Goal: Task Accomplishment & Management: Complete application form

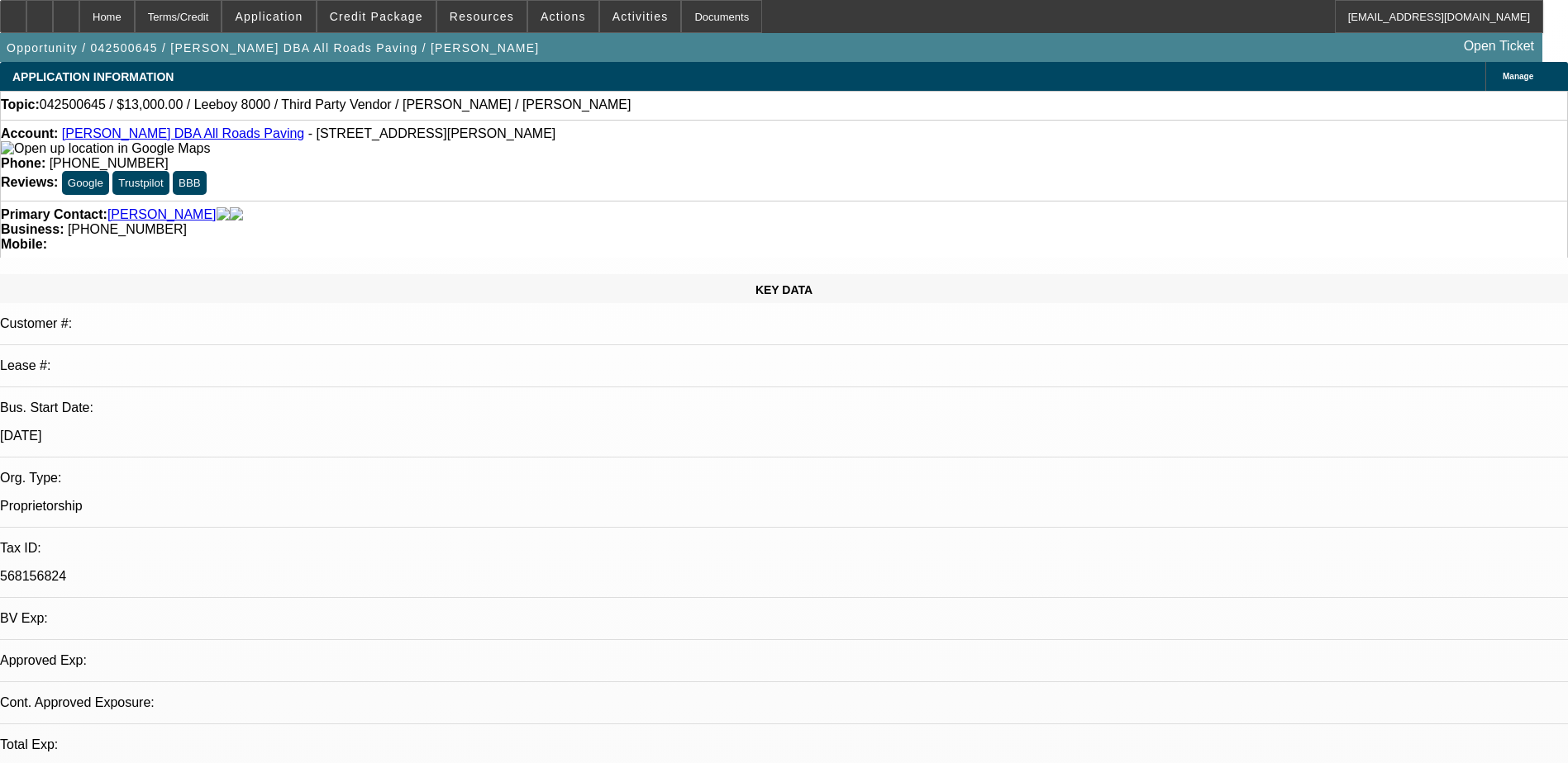
select select "0"
select select "0.1"
select select "0"
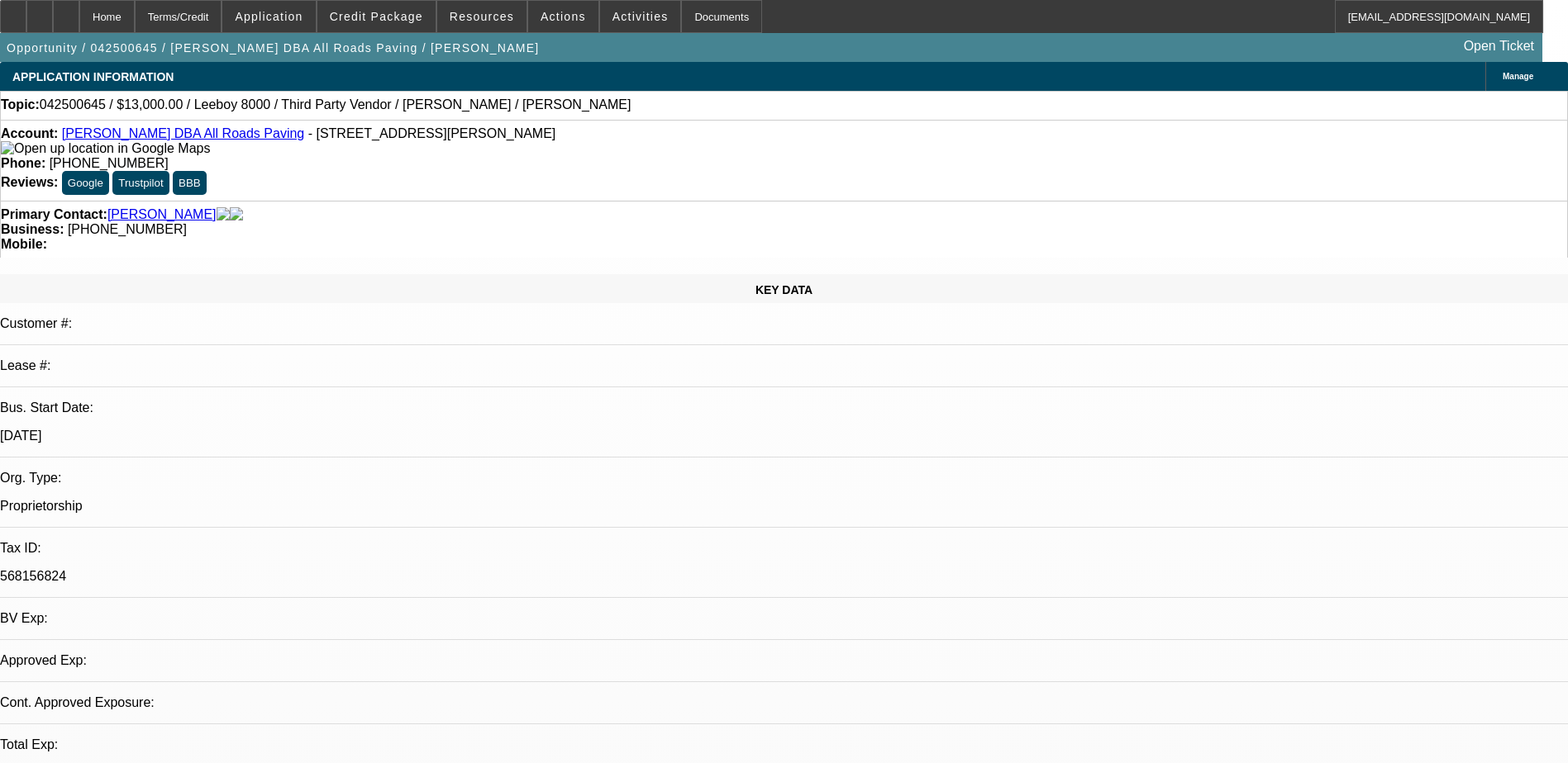
select select "0.1"
select select "0"
select select "0.1"
select select "0"
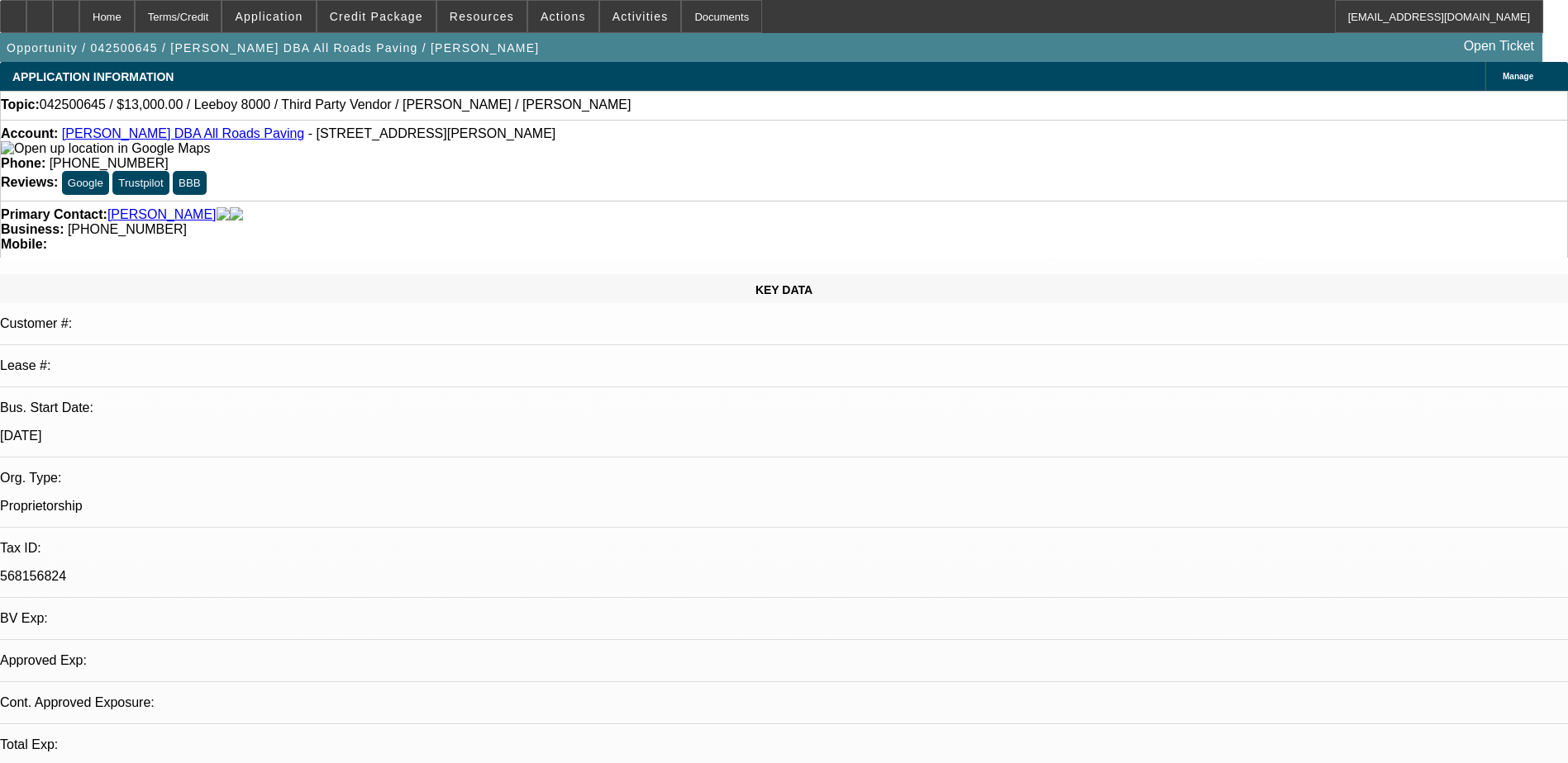
select select "0"
select select "0.1"
select select "1"
select select "3"
select select "5"
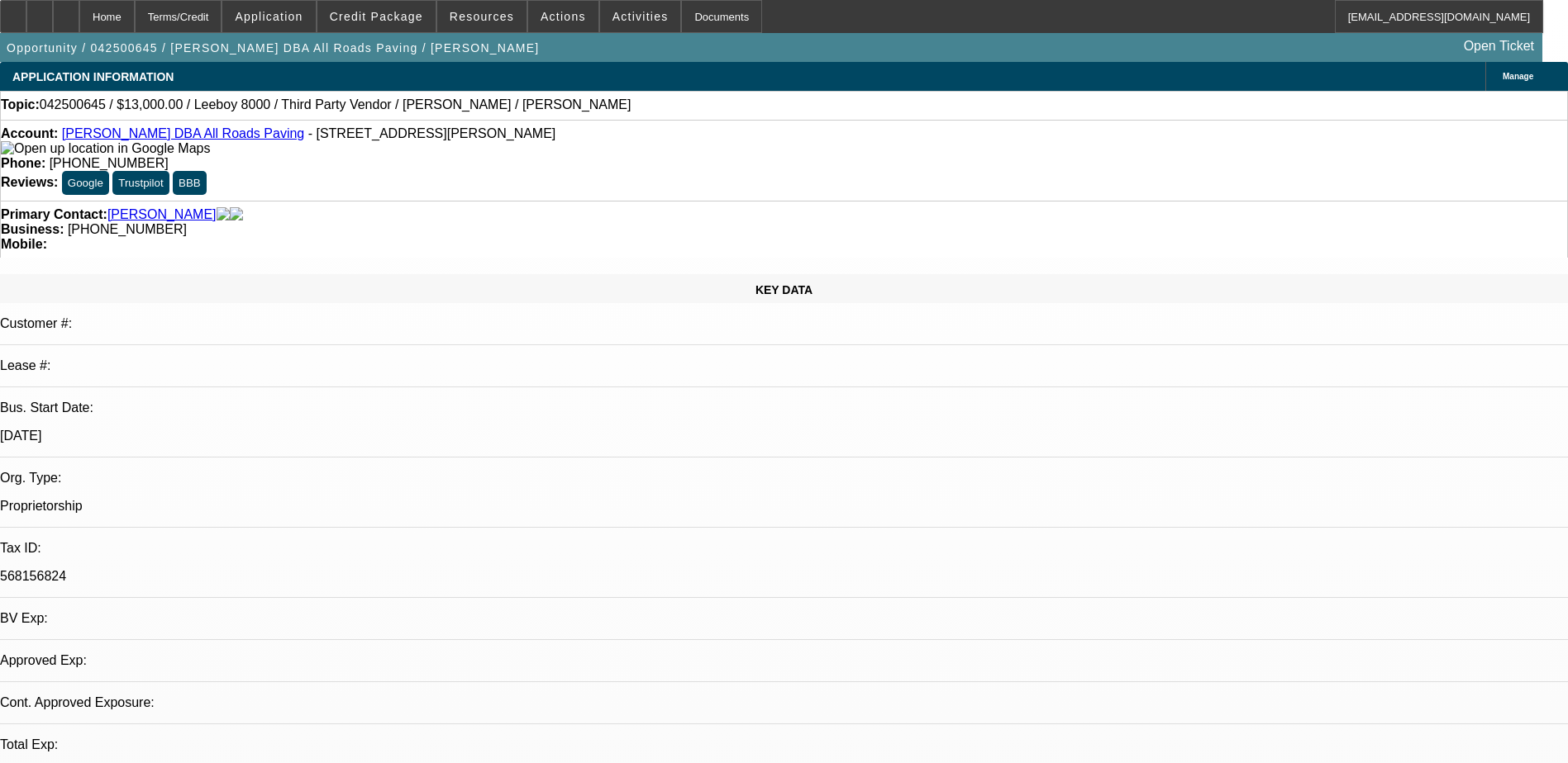
select select "1"
select select "3"
select select "5"
select select "1"
select select "3"
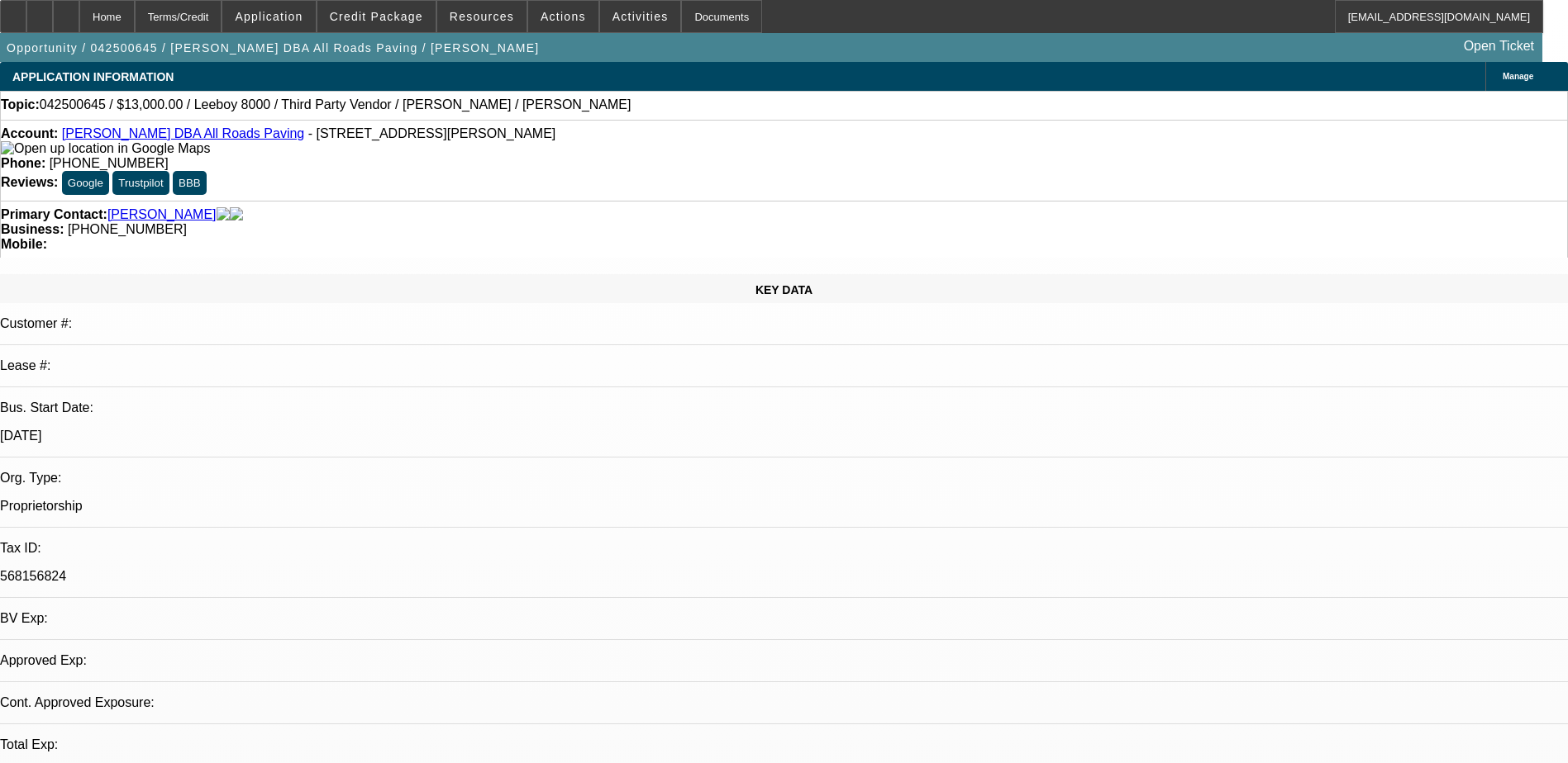
select select "5"
select select "1"
select select "3"
select select "5"
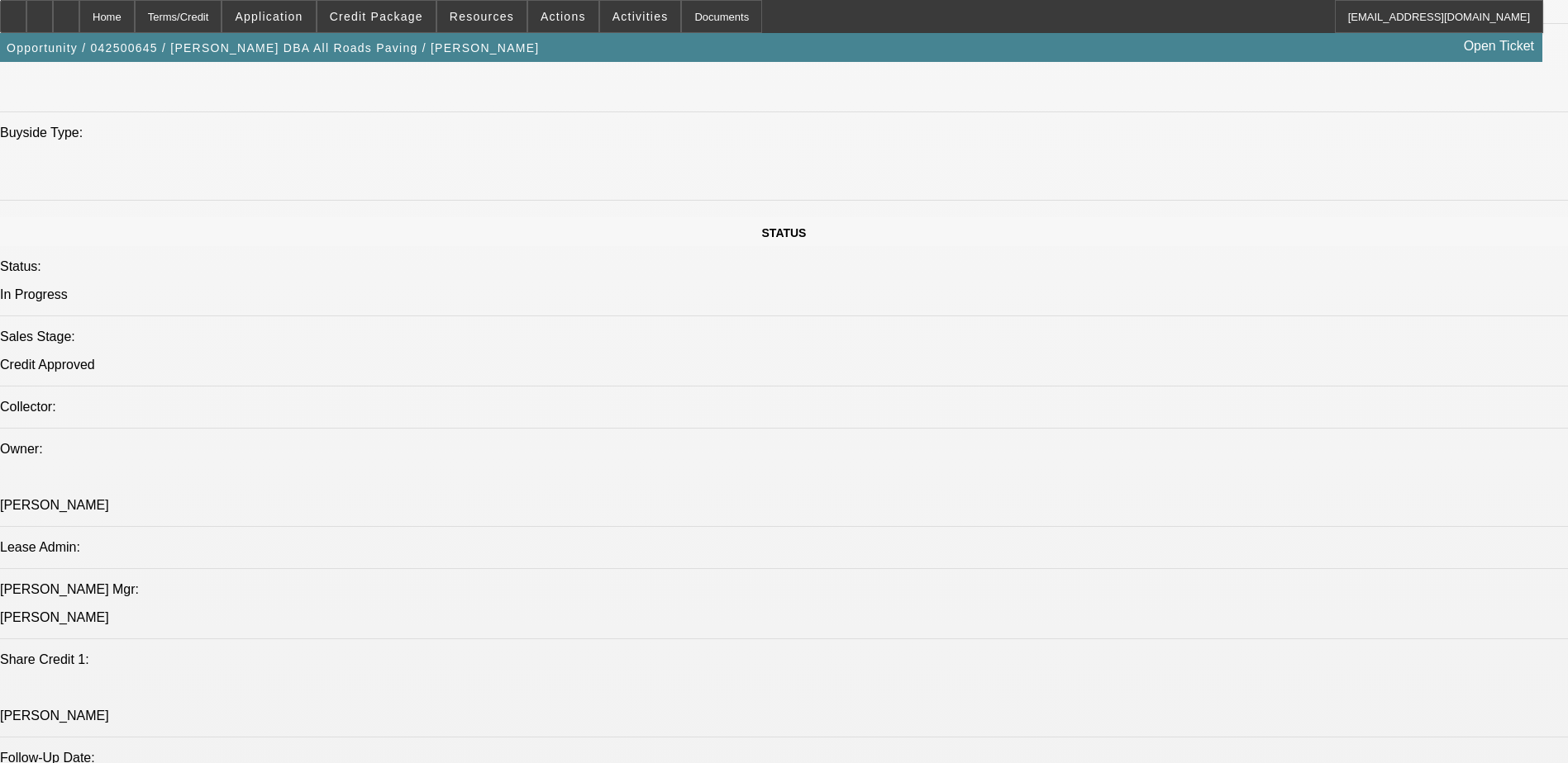
scroll to position [1570, 0]
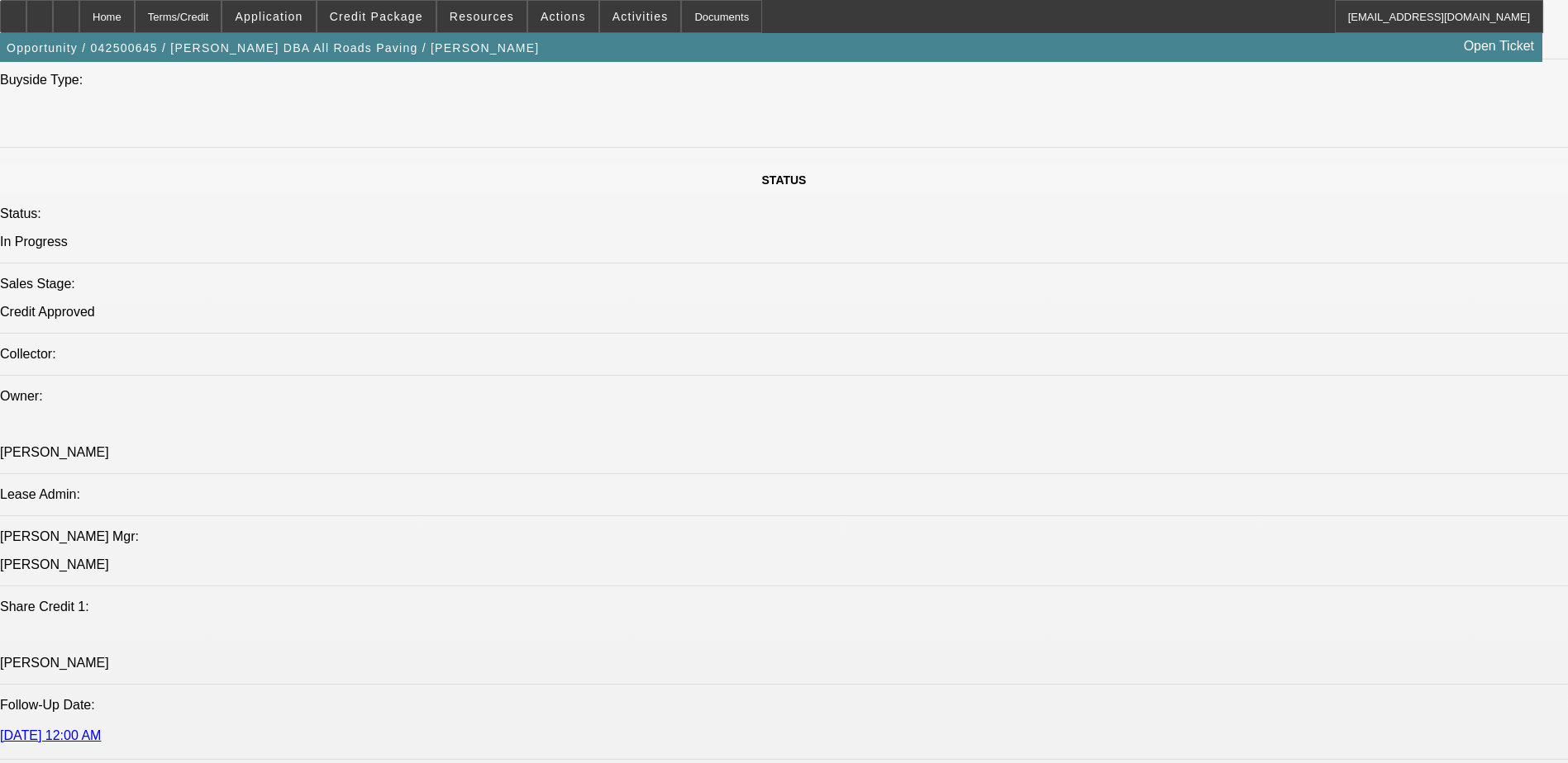
drag, startPoint x: 1241, startPoint y: 205, endPoint x: 1252, endPoint y: 211, distance: 12.5
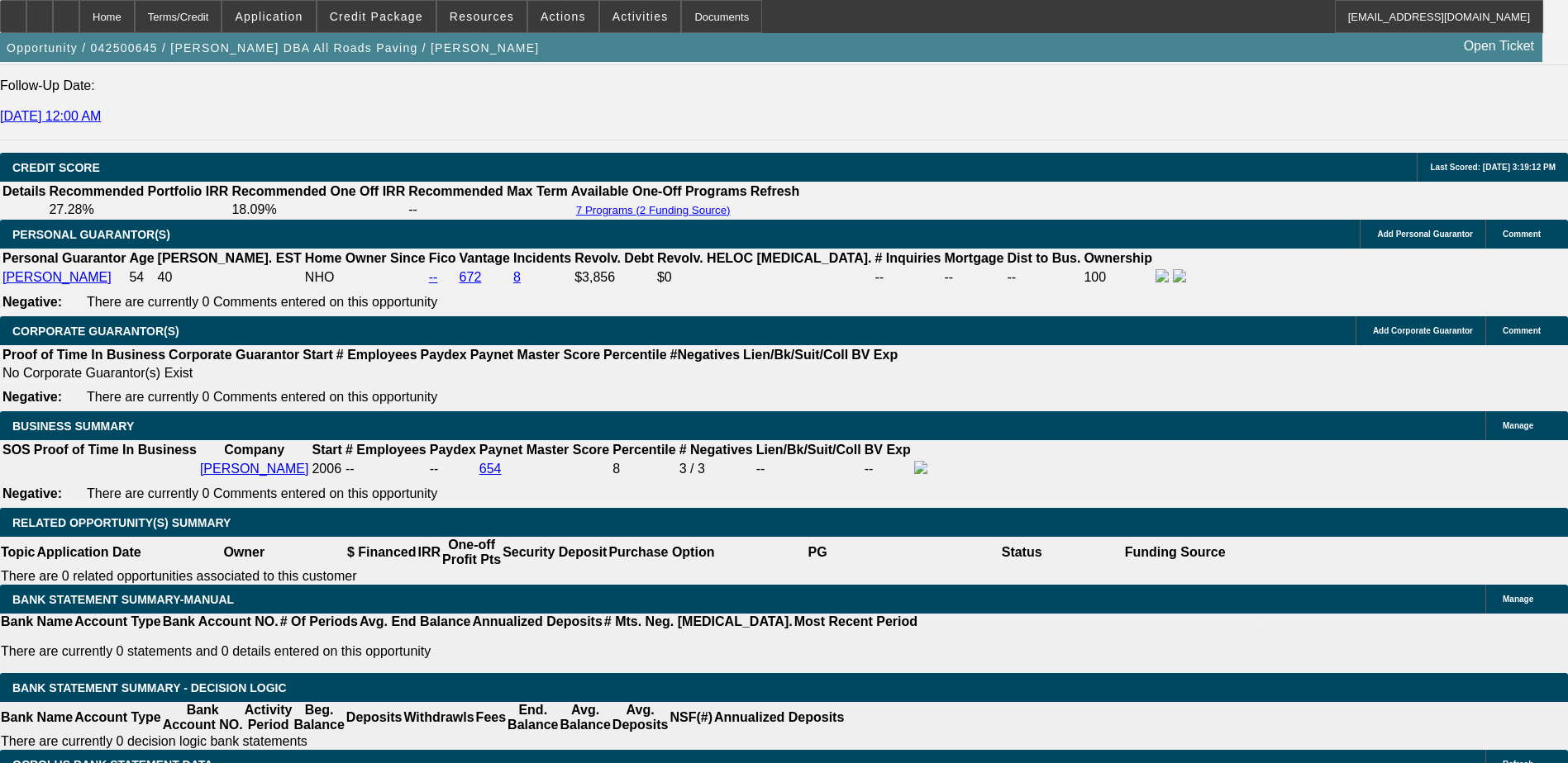
scroll to position [2065, 0]
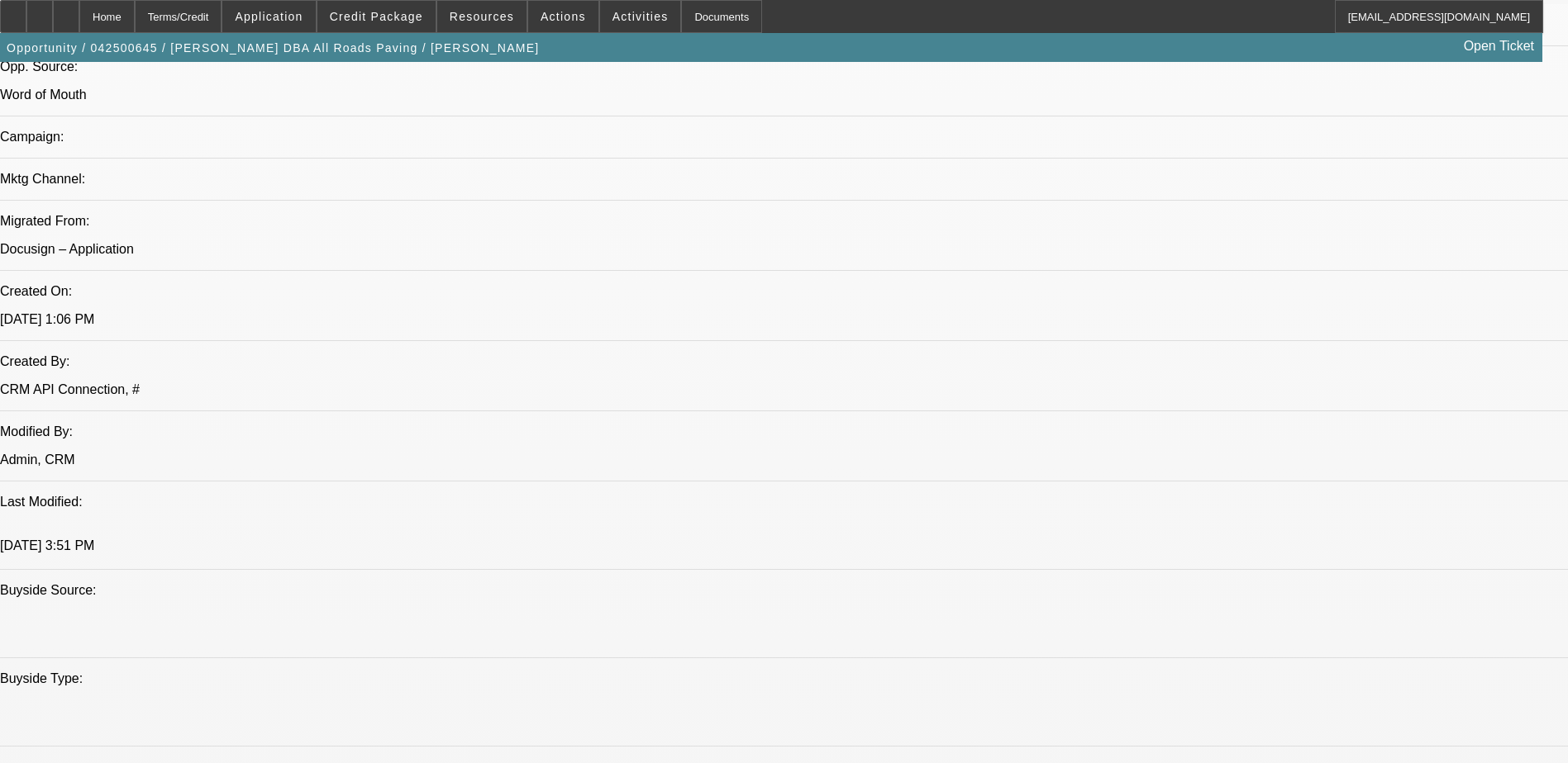
scroll to position [1074, 0]
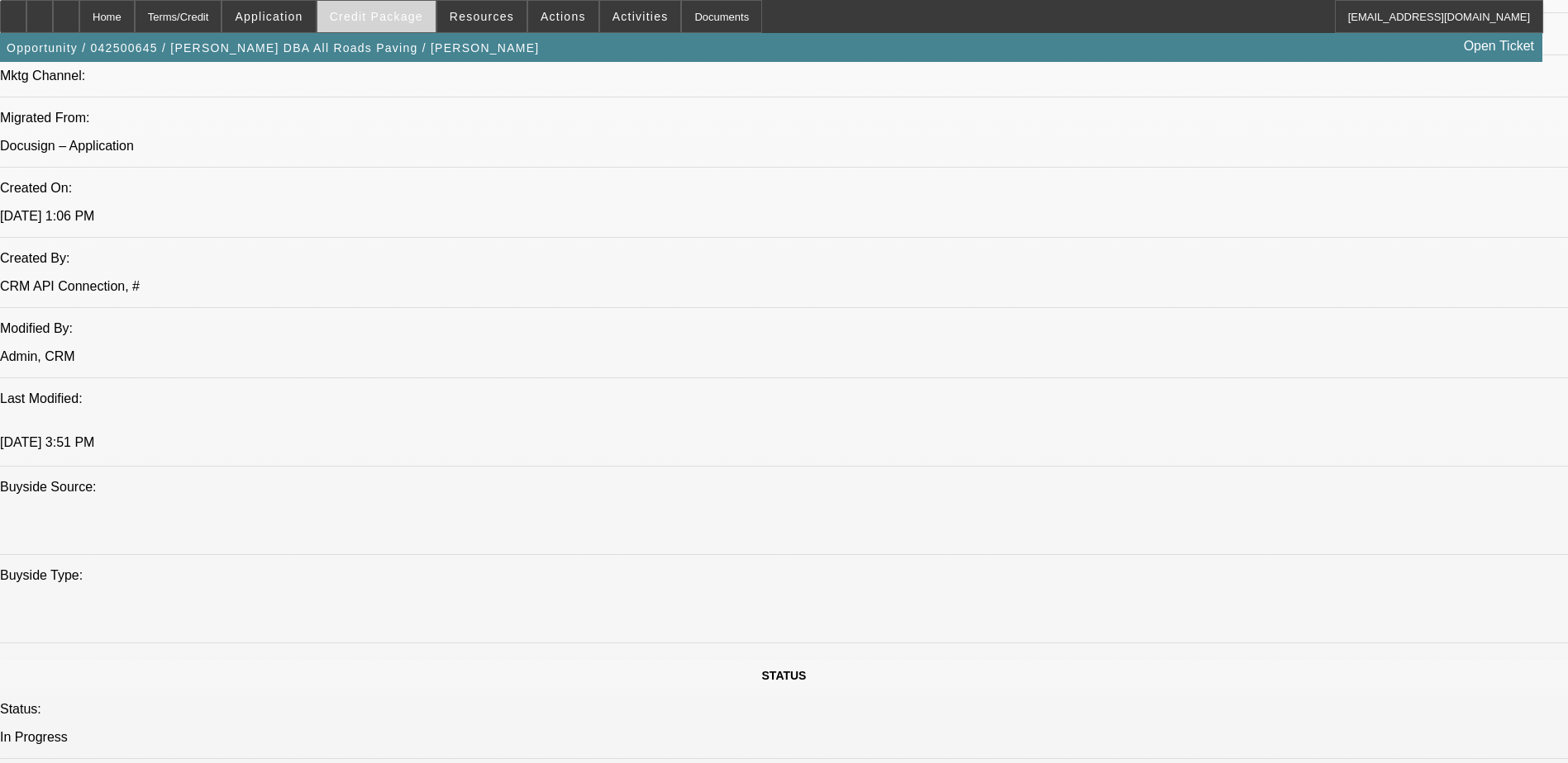
click at [403, 18] on span "Credit Package" at bounding box center [376, 17] width 93 height 13
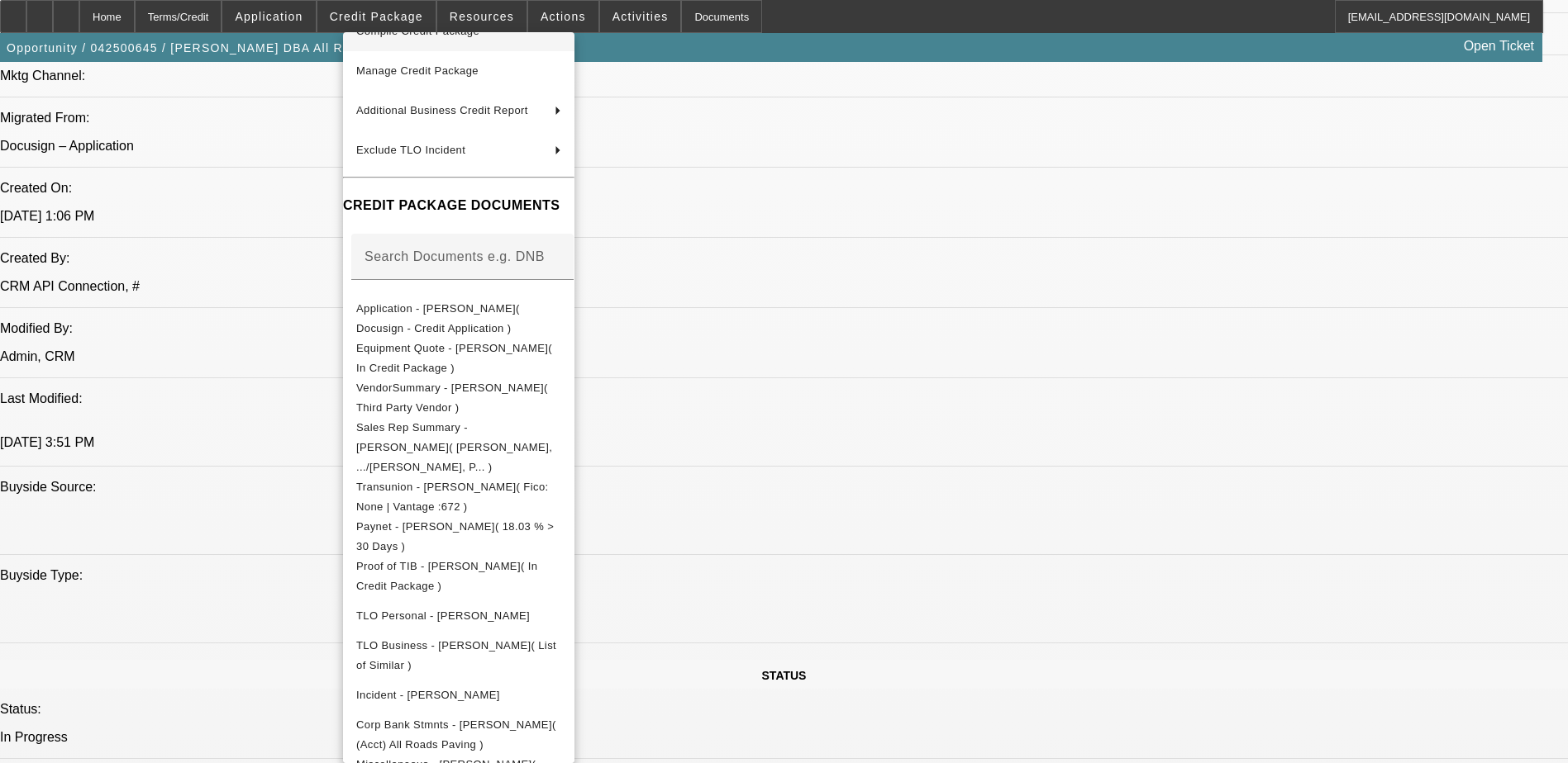
scroll to position [0, 0]
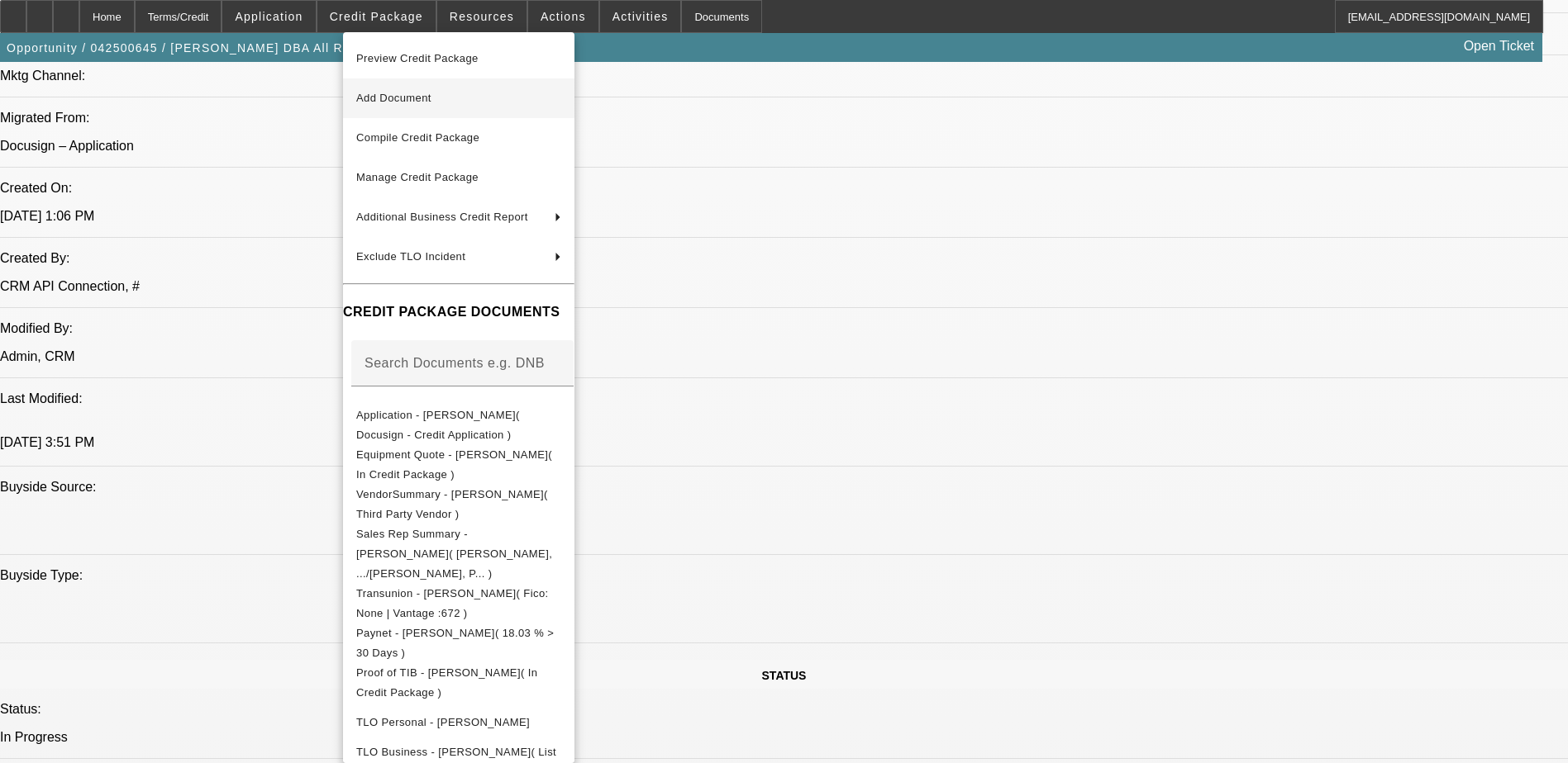
click at [541, 110] on button "Add Document" at bounding box center [458, 97] width 231 height 39
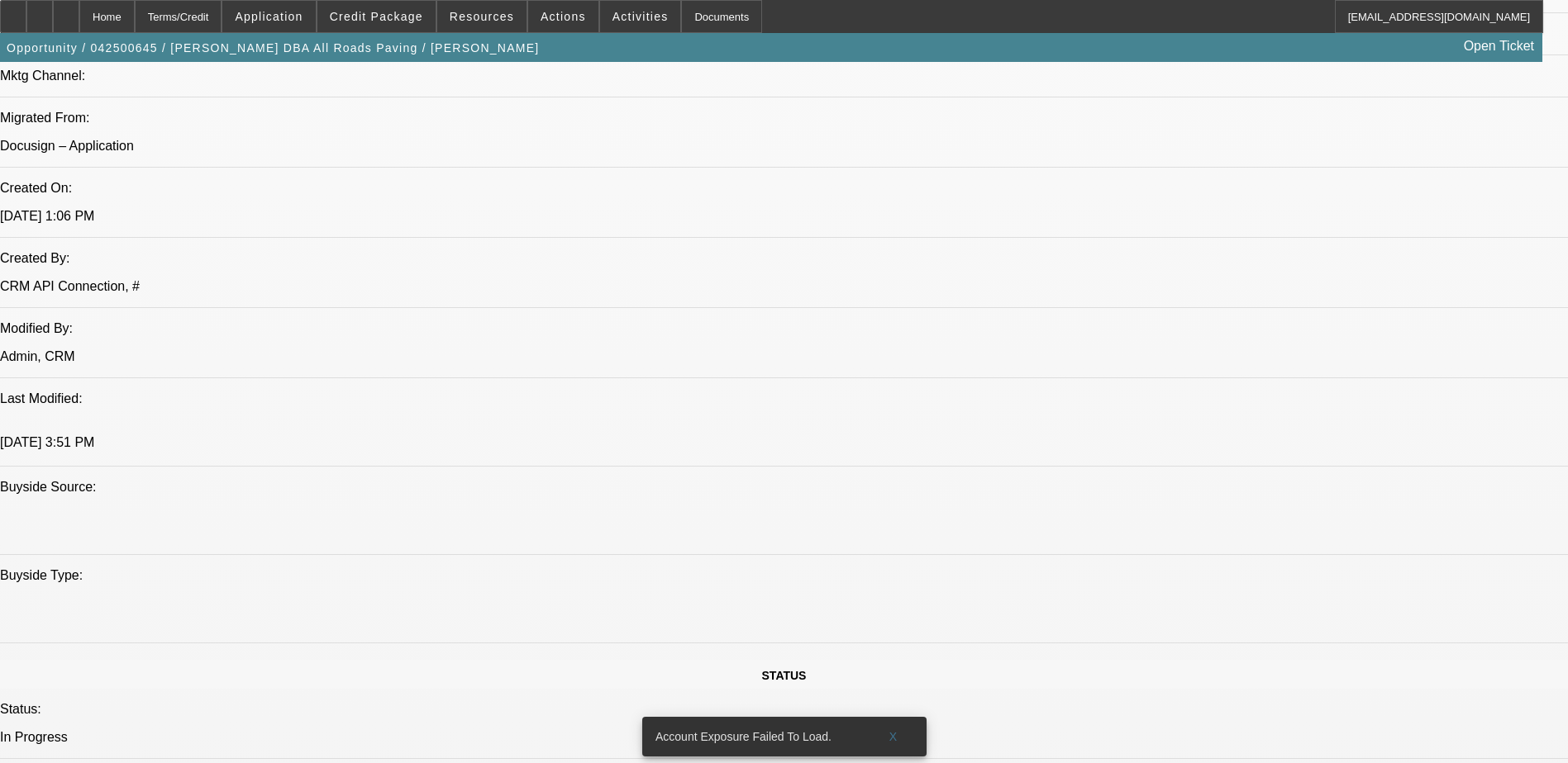
drag, startPoint x: 731, startPoint y: 34, endPoint x: 685, endPoint y: 114, distance: 92.3
click at [731, 34] on div "Opportunity / 042500645 / [PERSON_NAME] DBA All Roads Paving / [PERSON_NAME] Op…" at bounding box center [771, 47] width 1543 height 29
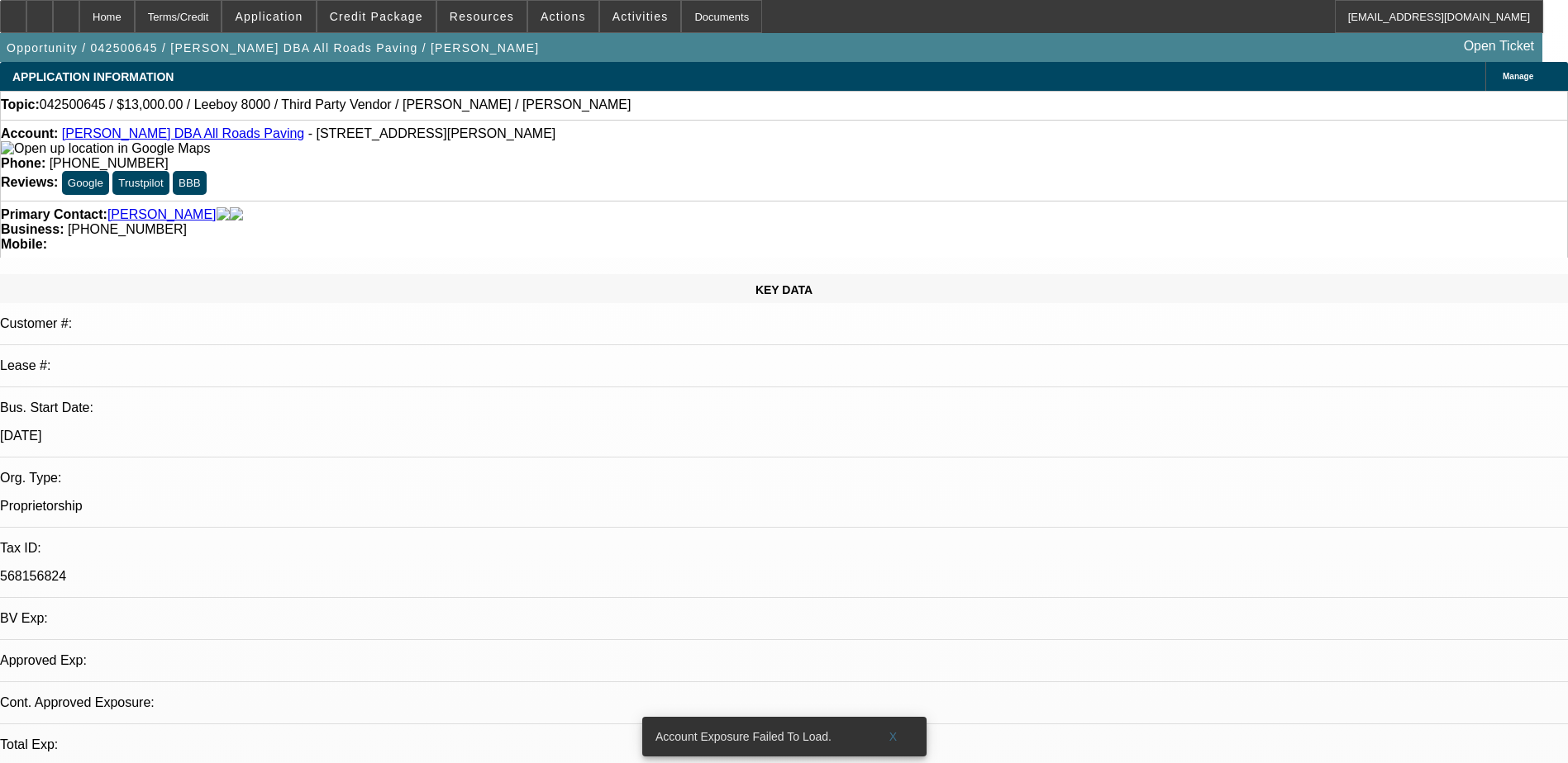
drag, startPoint x: 1109, startPoint y: 133, endPoint x: 1143, endPoint y: 196, distance: 71.6
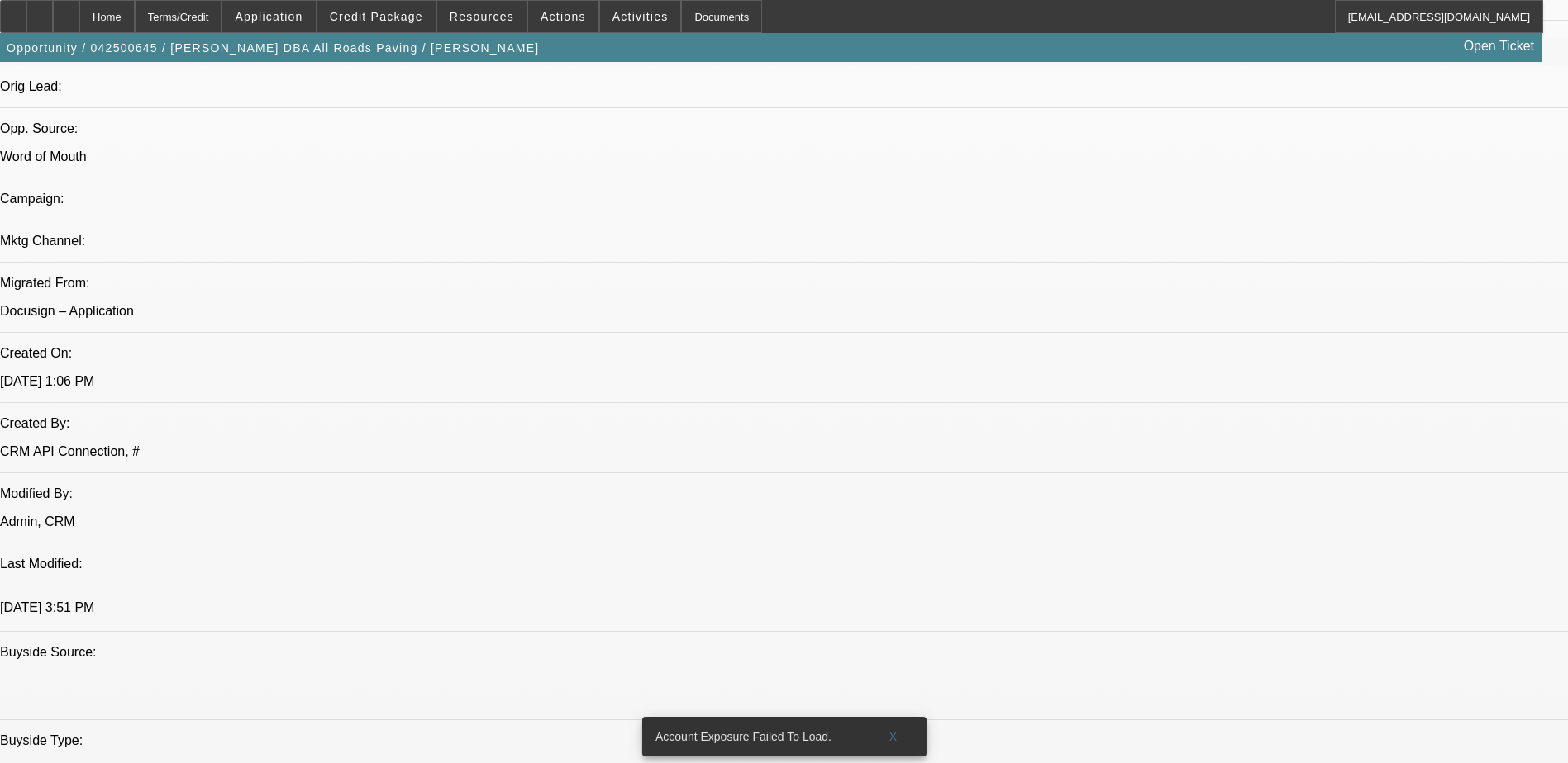
scroll to position [1487, 0]
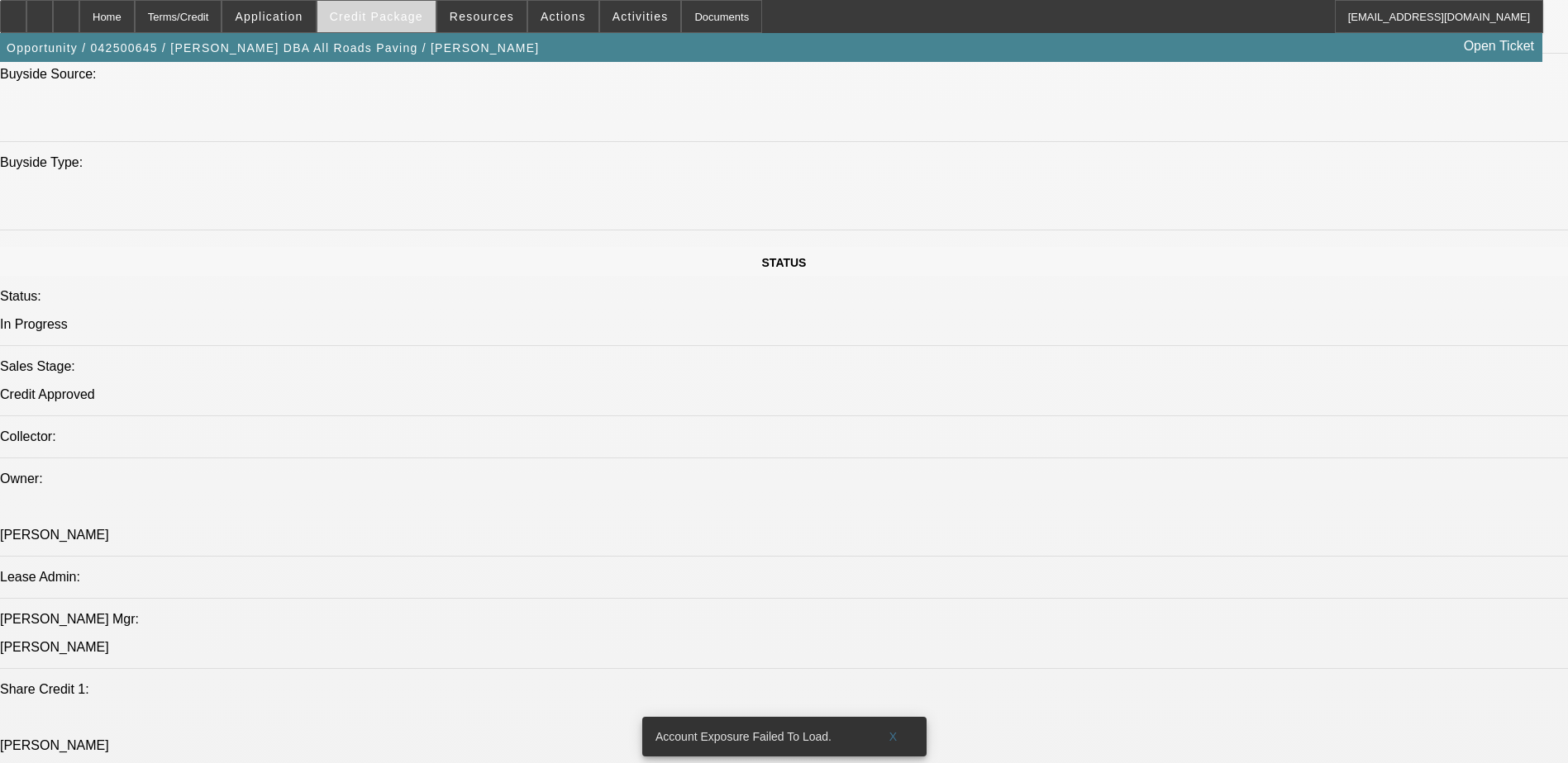
click at [372, 19] on span "Credit Package" at bounding box center [376, 17] width 93 height 13
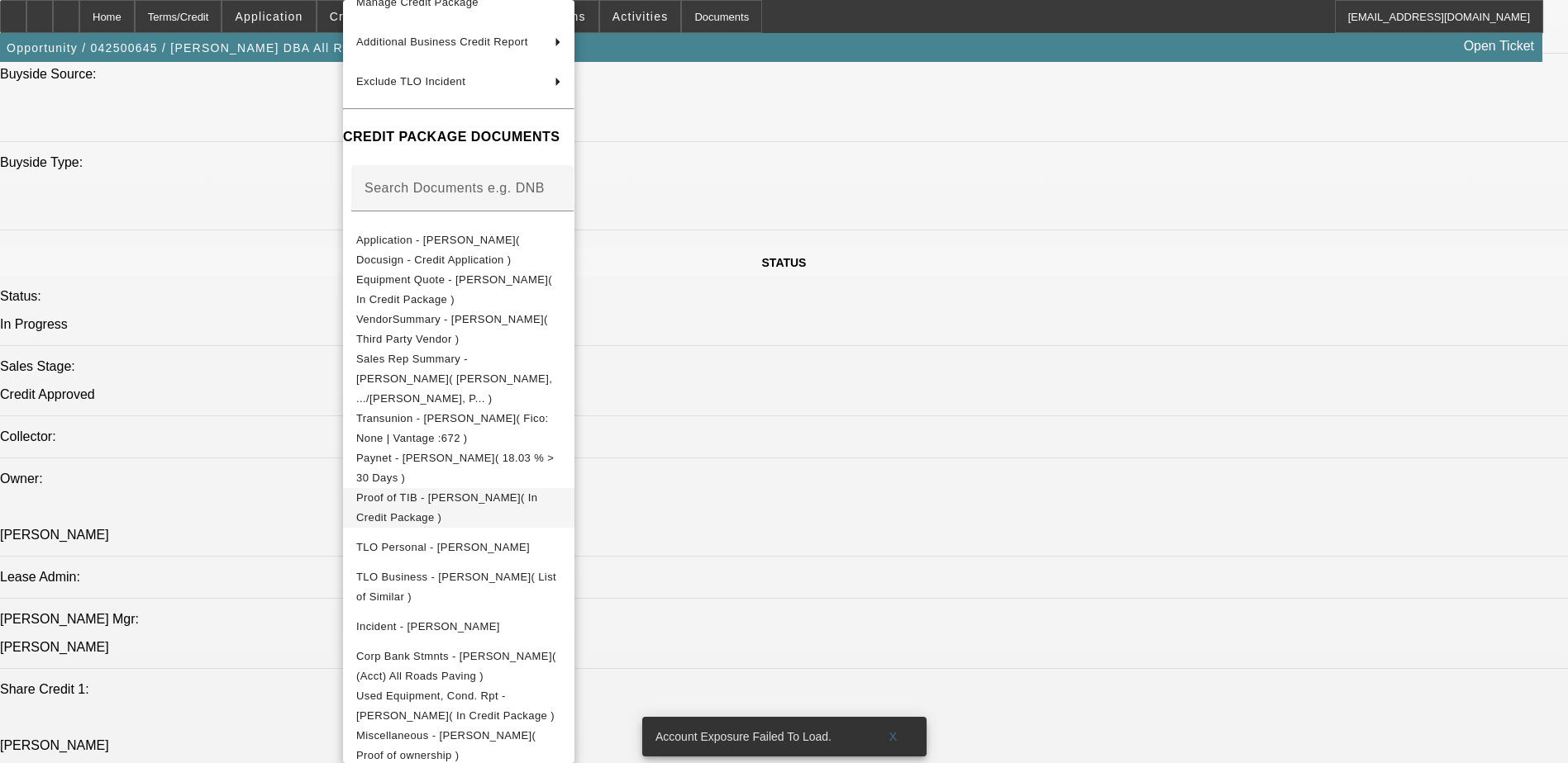
scroll to position [254, 0]
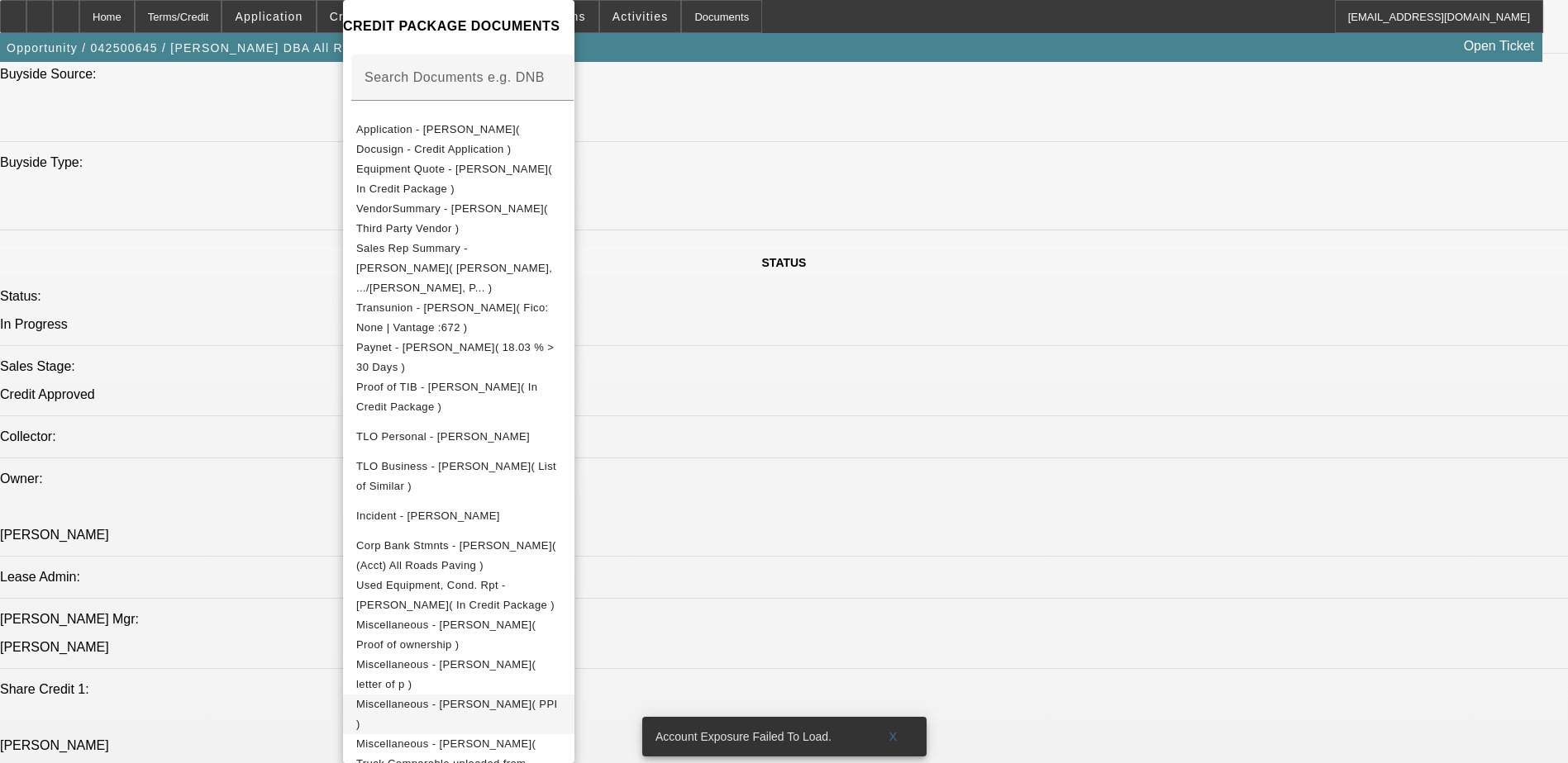
click at [562, 695] on span "Miscellaneous - [PERSON_NAME]( PPI )" at bounding box center [459, 714] width 205 height 39
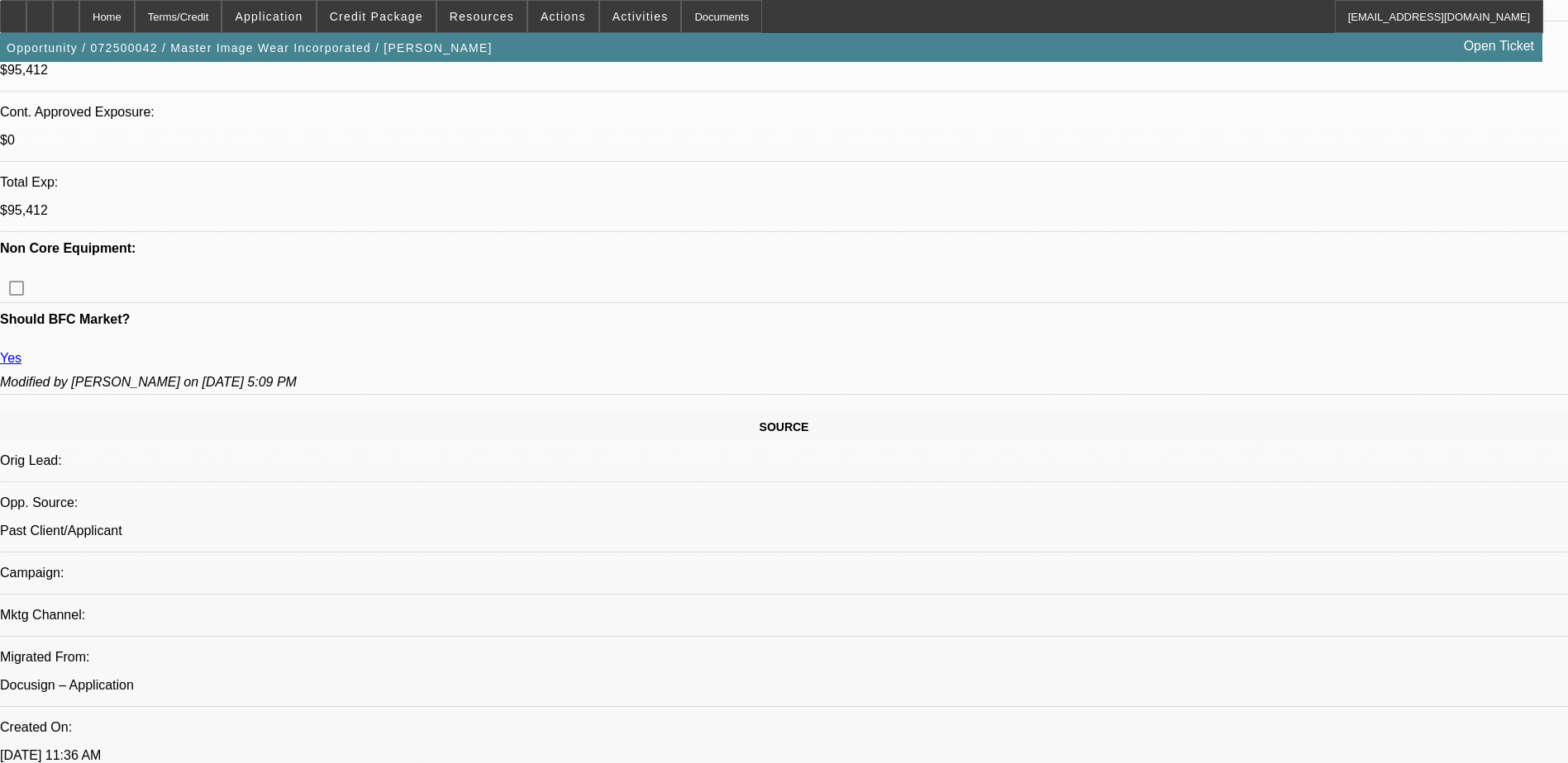
select select "0"
select select "0.1"
select select "0"
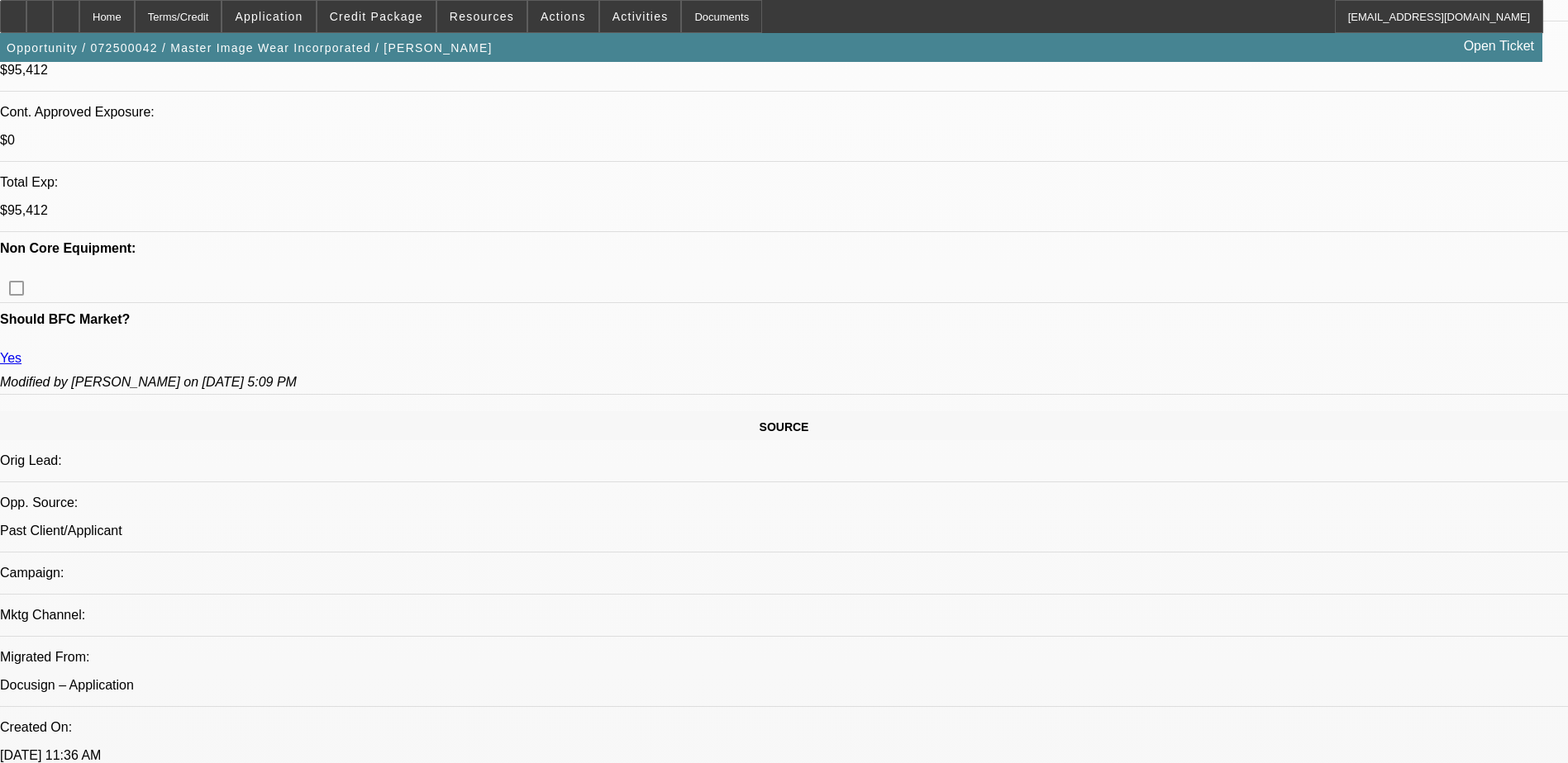
select select "0.1"
select select "0"
select select "0.1"
select select "0"
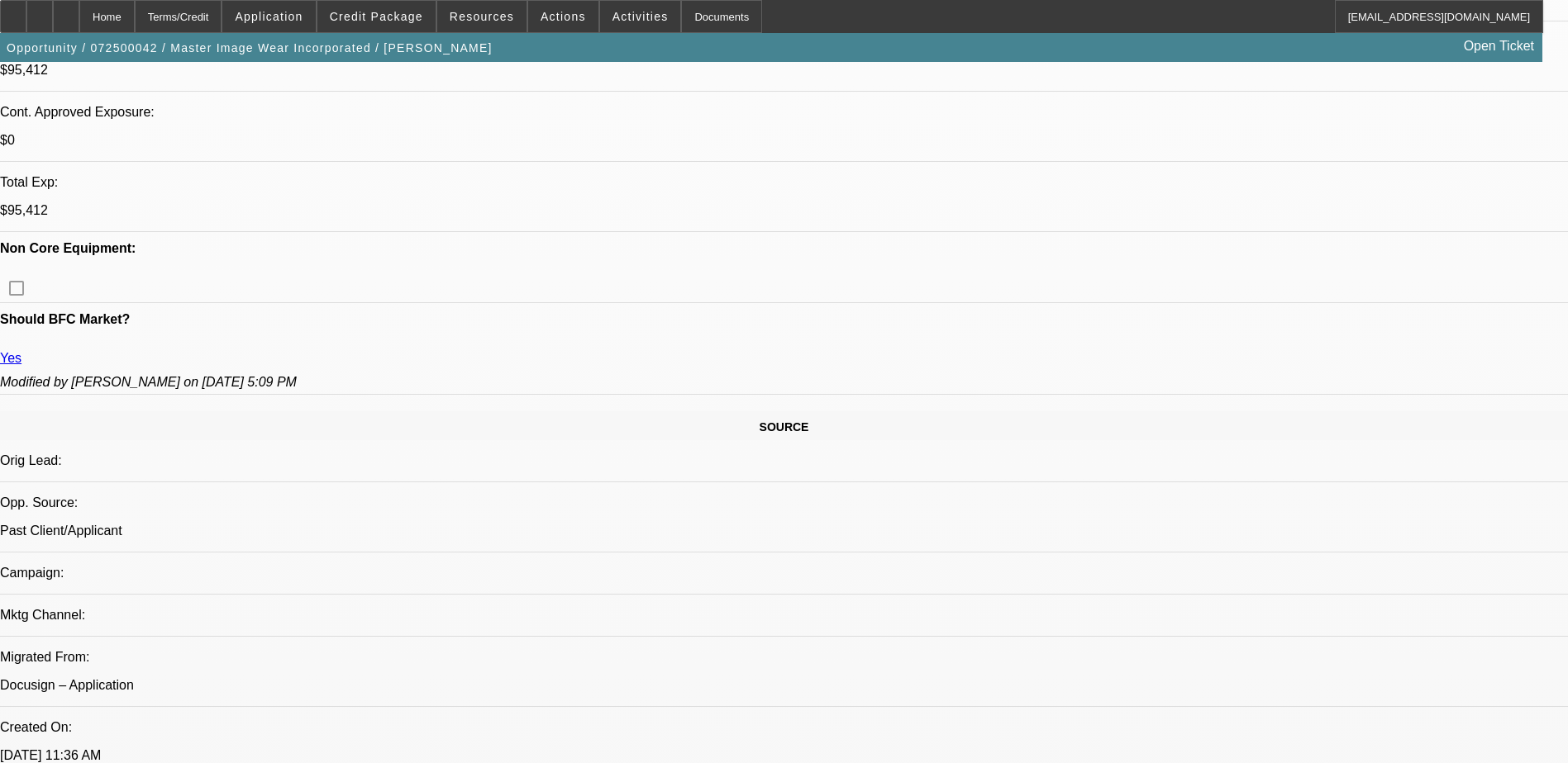
select select "0"
select select "0.1"
select select "1"
select select "4"
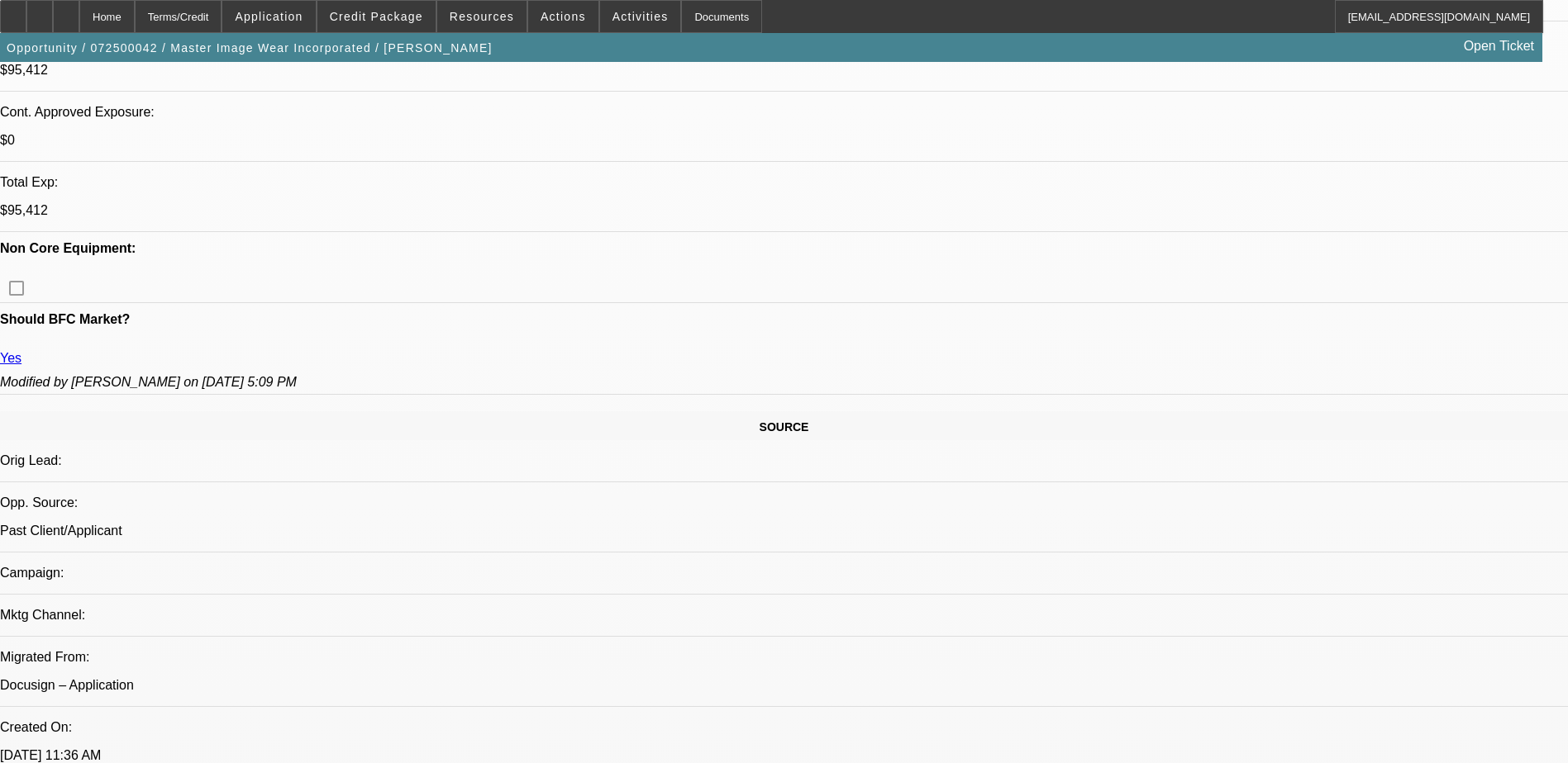
select select "1"
select select "4"
select select "1"
select select "3"
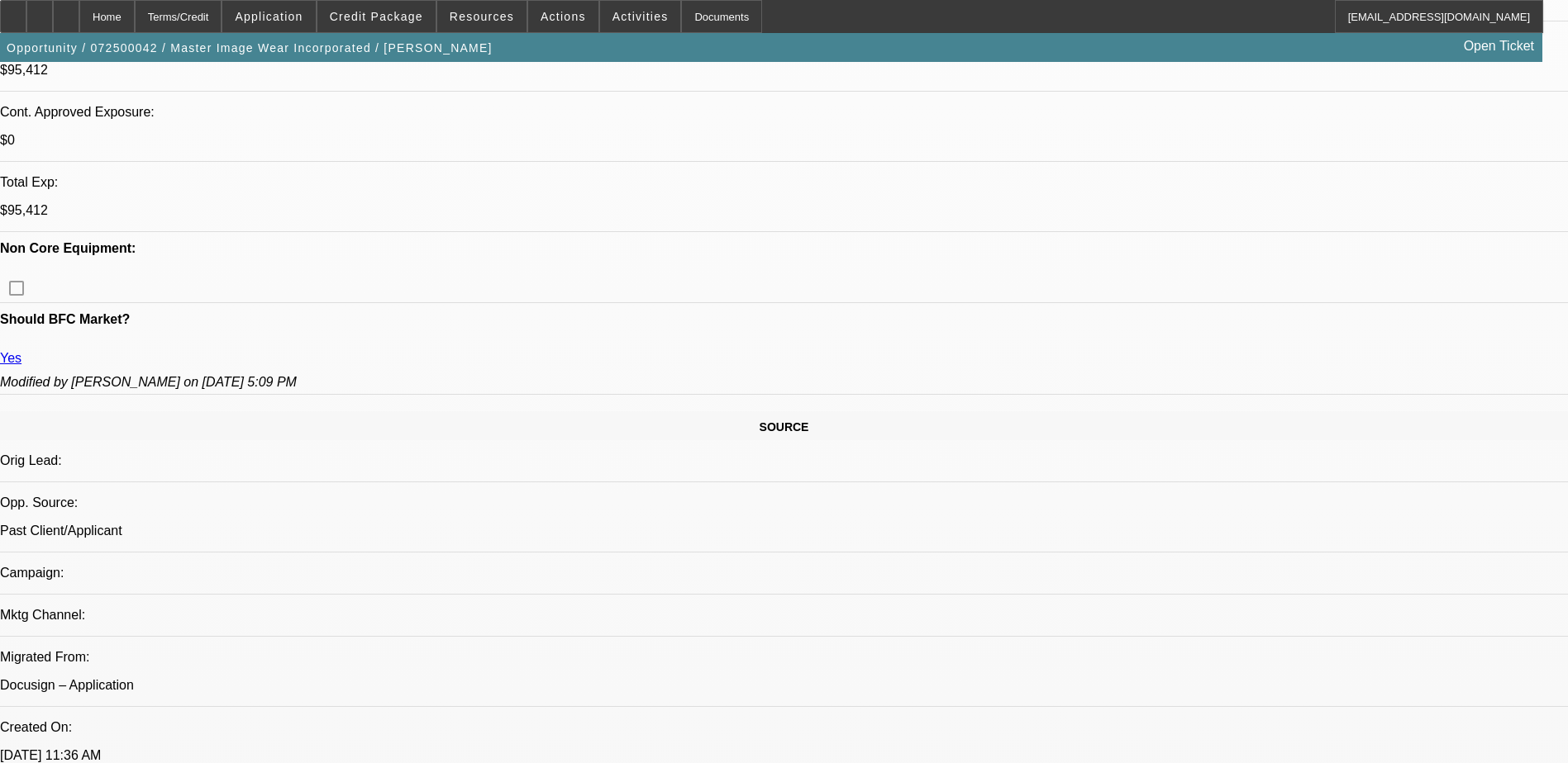
select select "4"
select select "1"
select select "3"
select select "4"
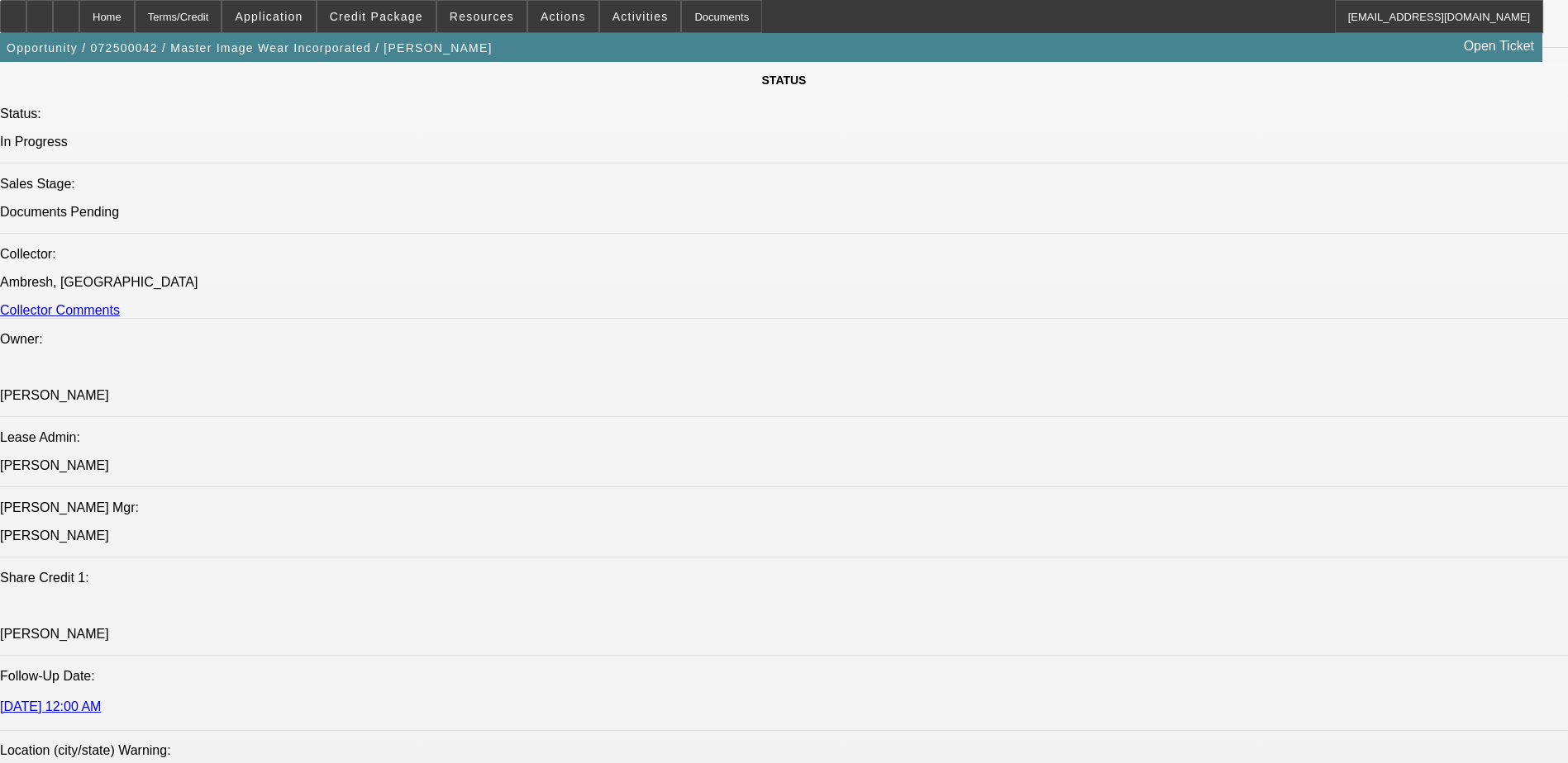
scroll to position [2086, 0]
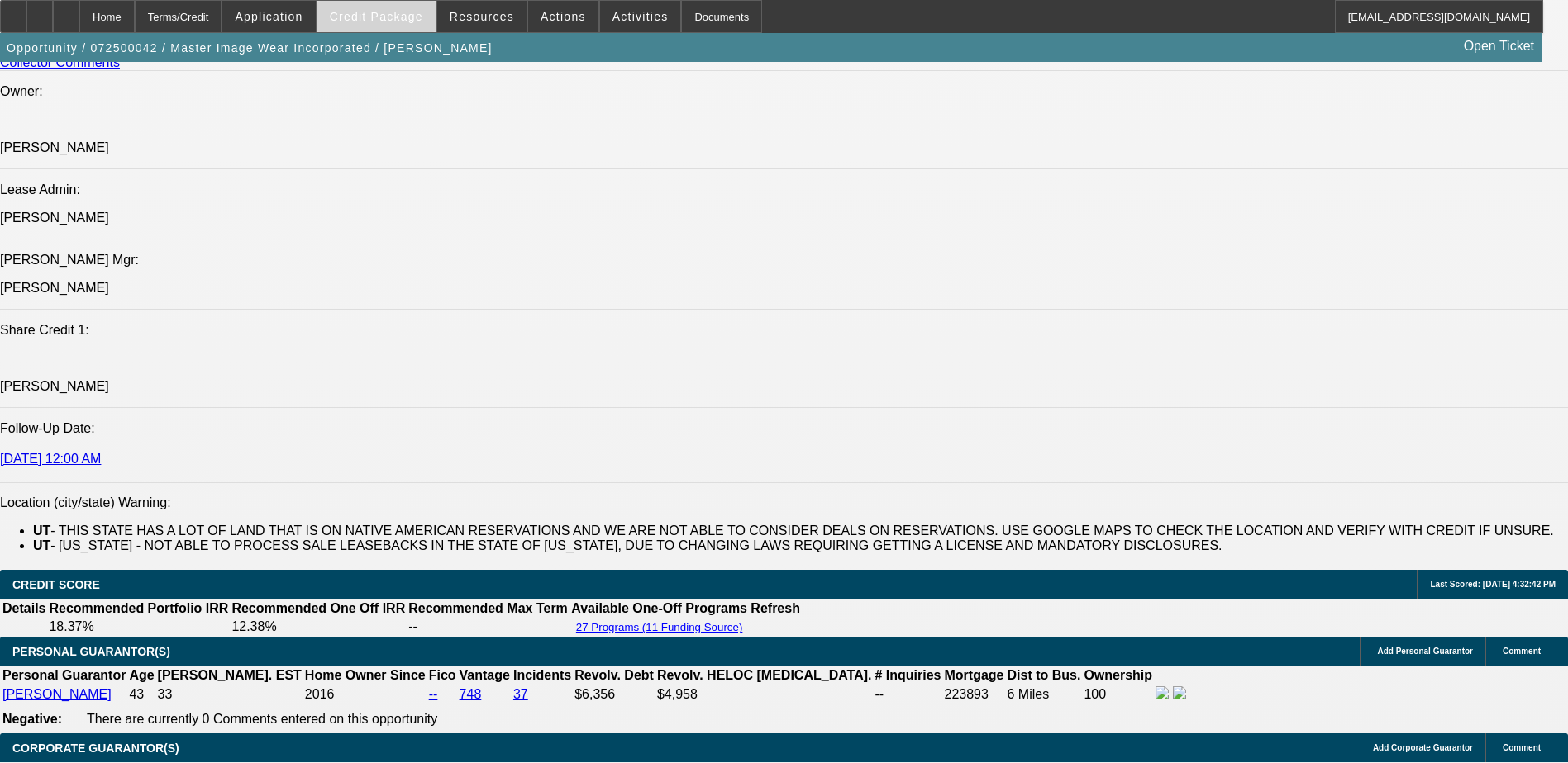
click at [414, 18] on span "Credit Package" at bounding box center [376, 17] width 93 height 13
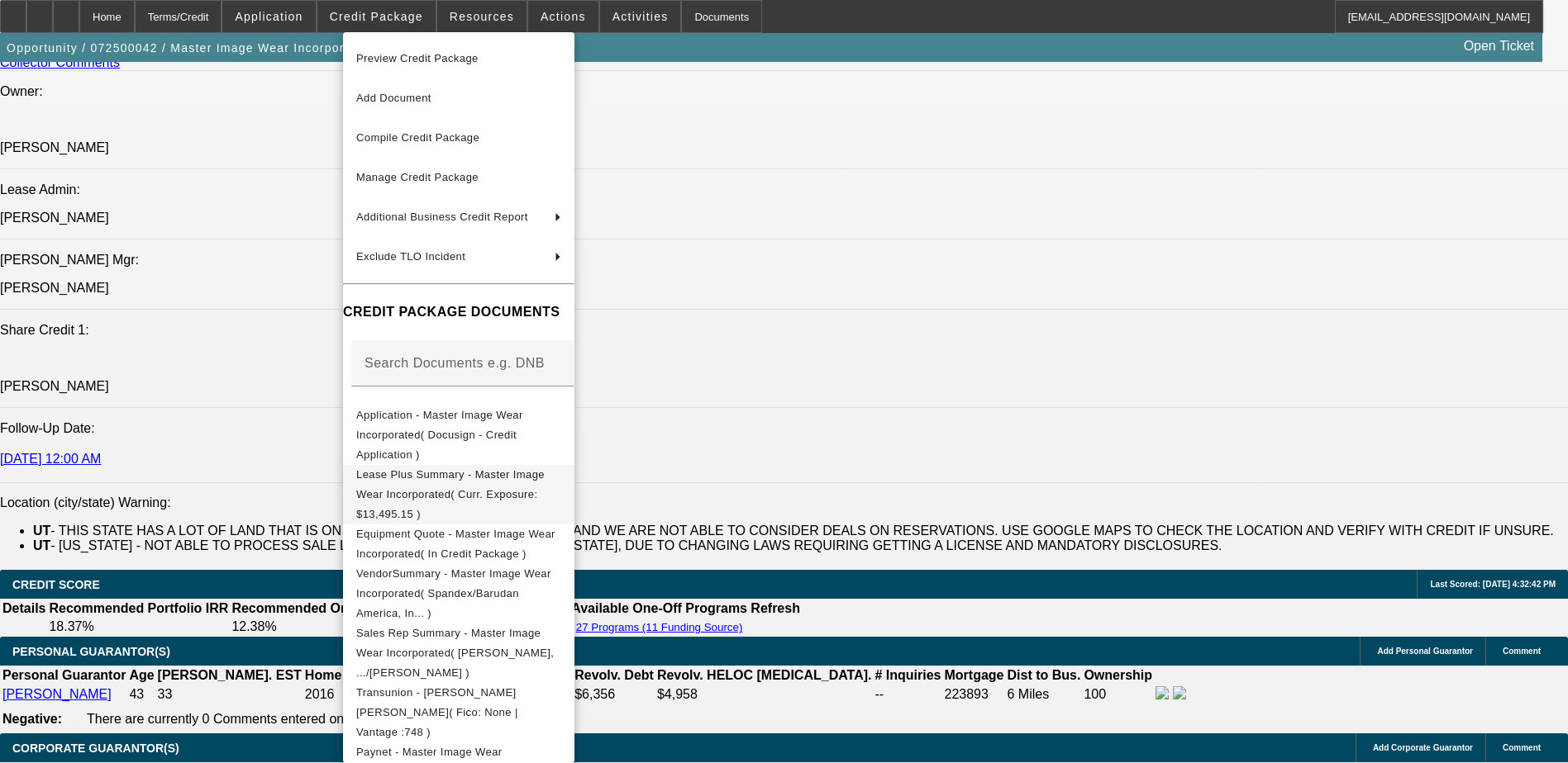
click at [574, 524] on button "Equipment Quote - Master Image Wear Incorporated( In Credit Package )" at bounding box center [458, 544] width 231 height 39
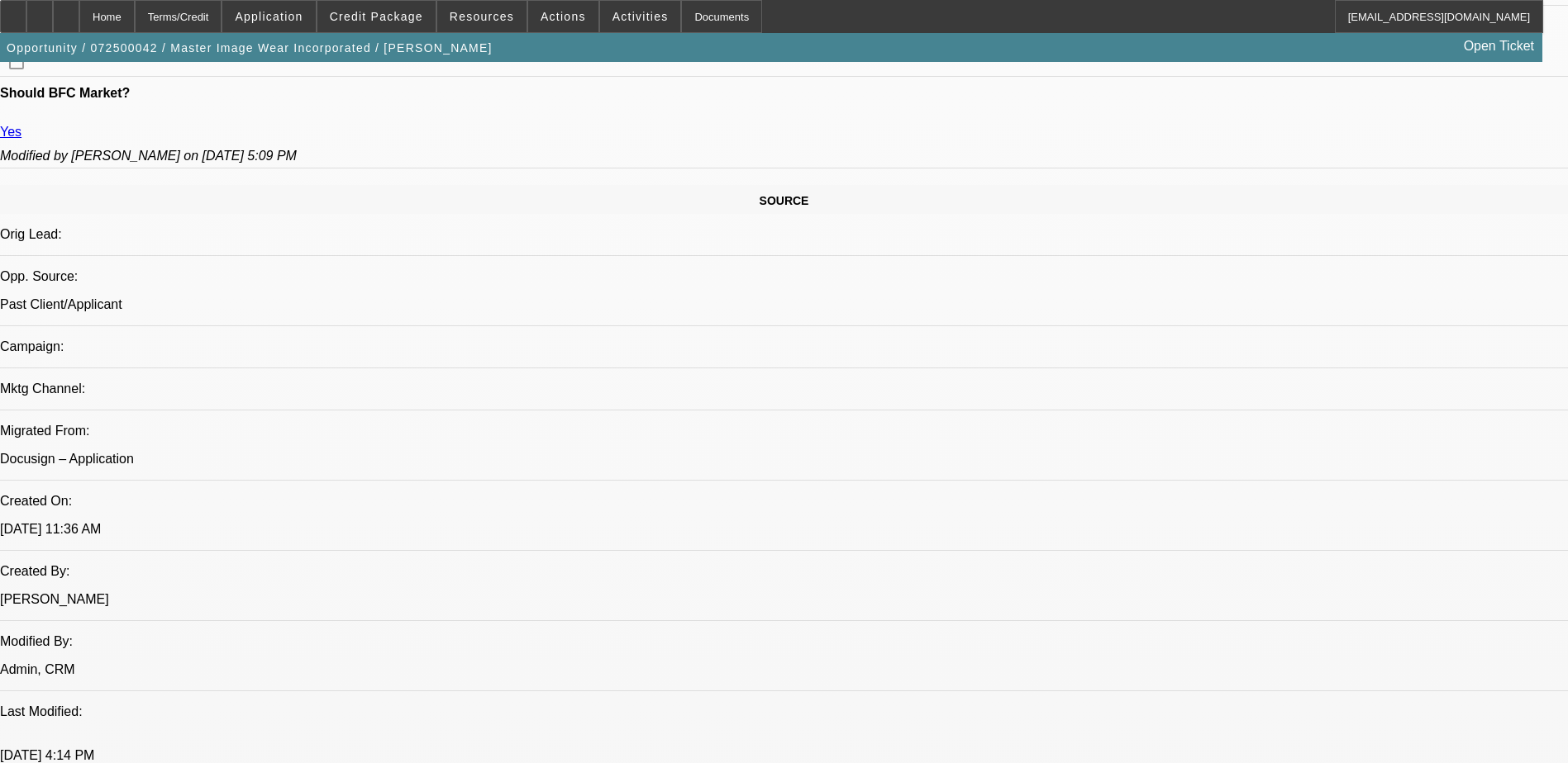
scroll to position [517, 0]
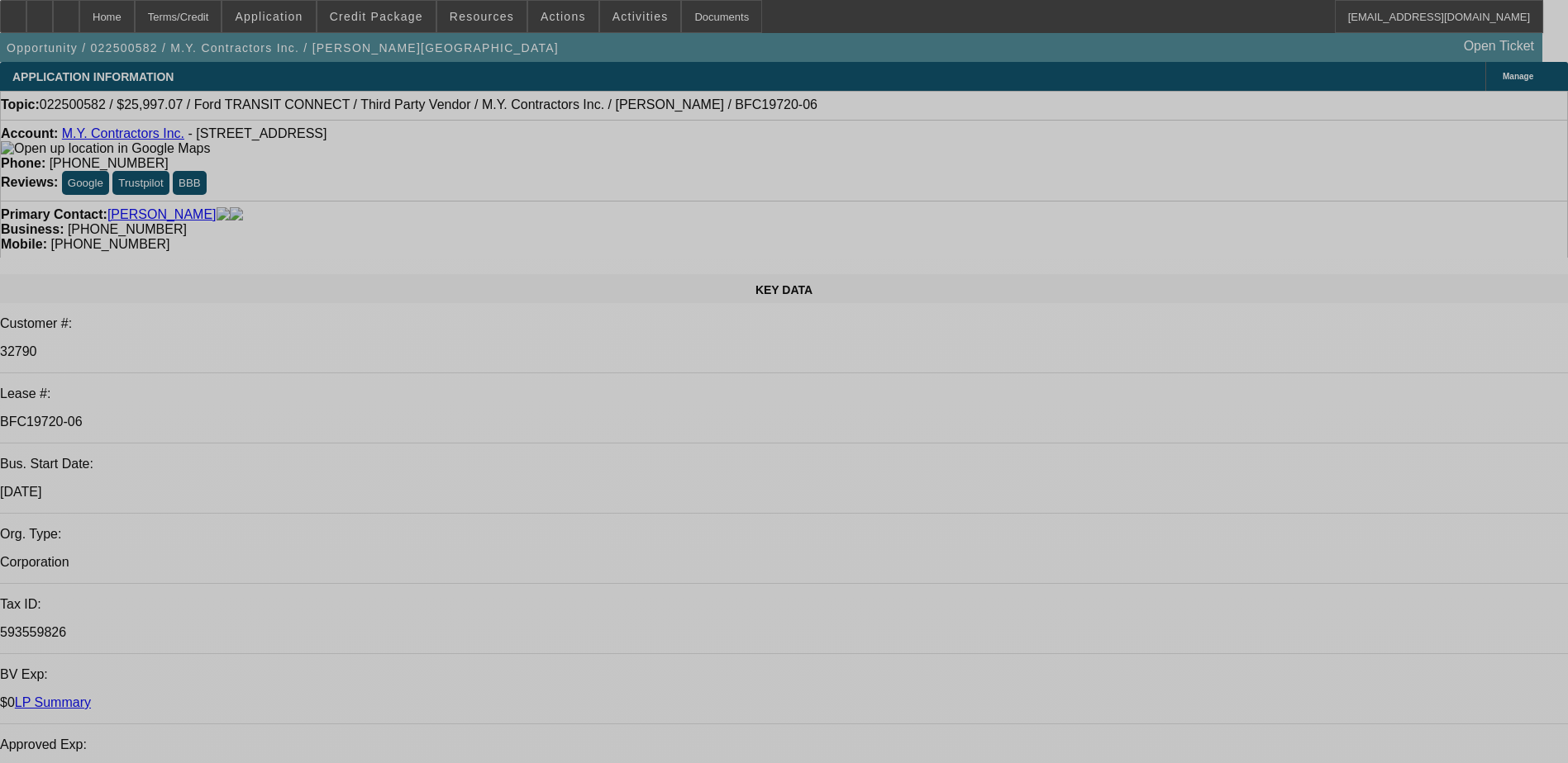
select select "0"
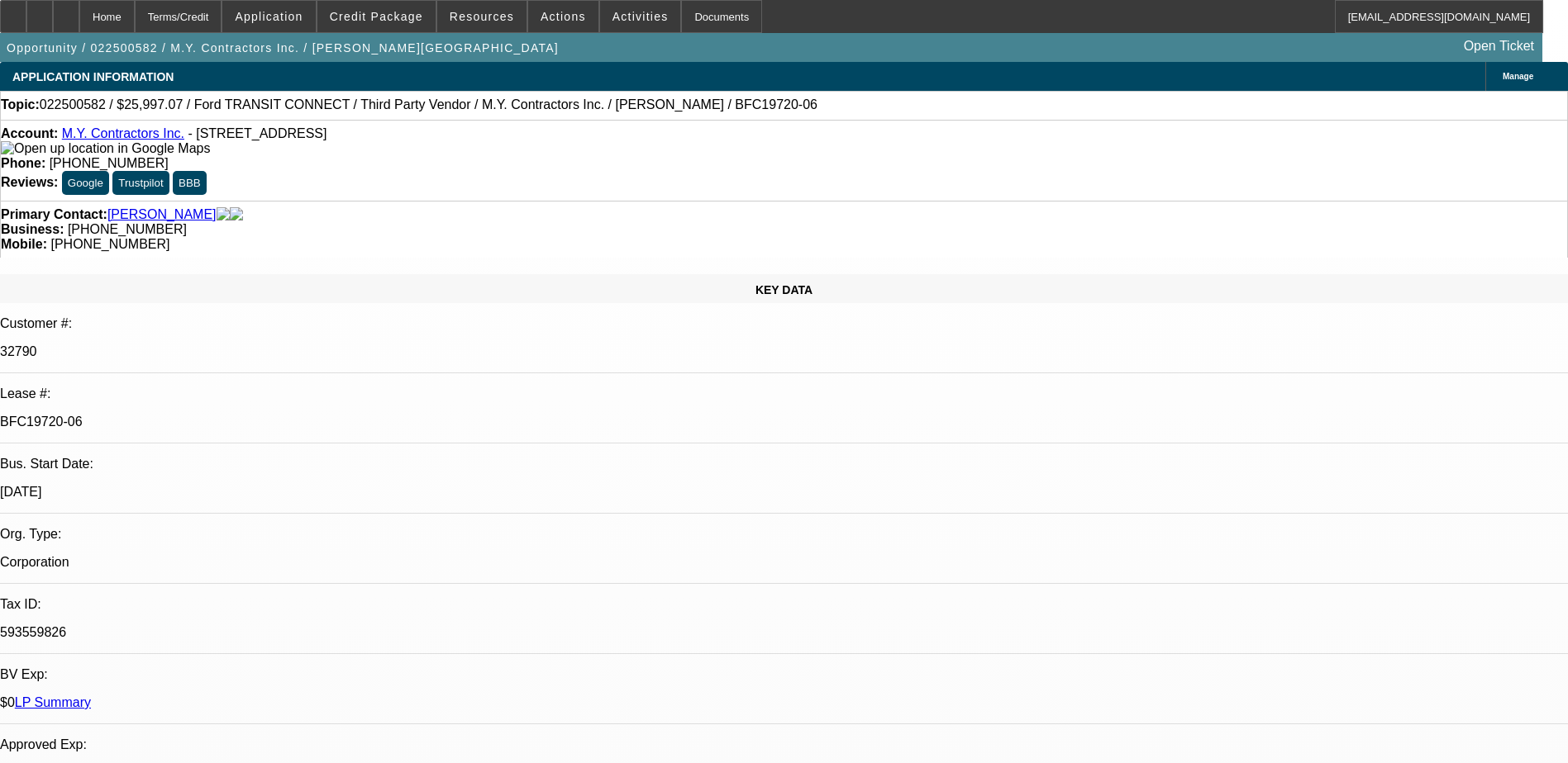
select select "0"
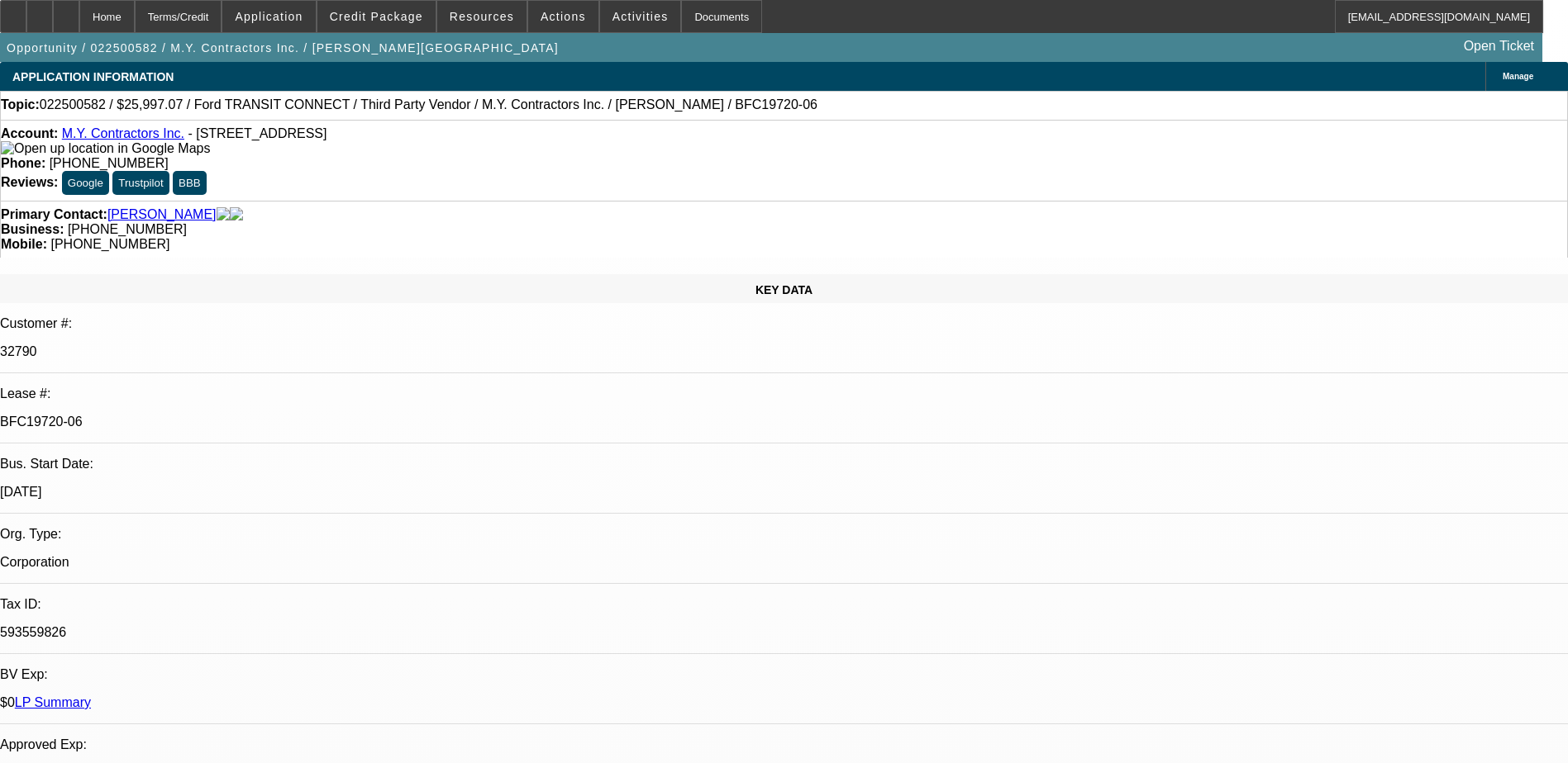
select select "0"
select select "1"
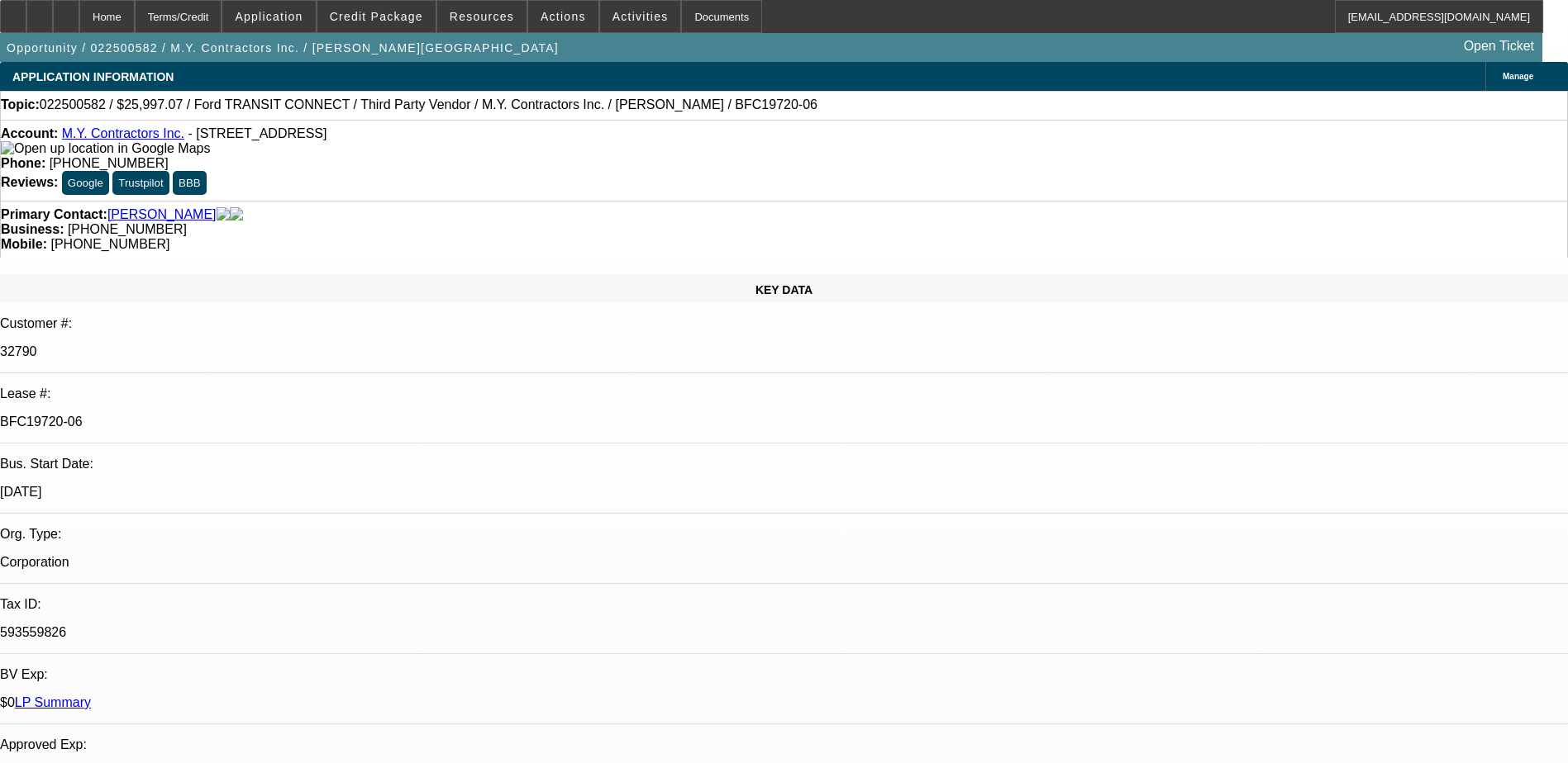
select select "1"
select select "6"
select select "1"
select select "6"
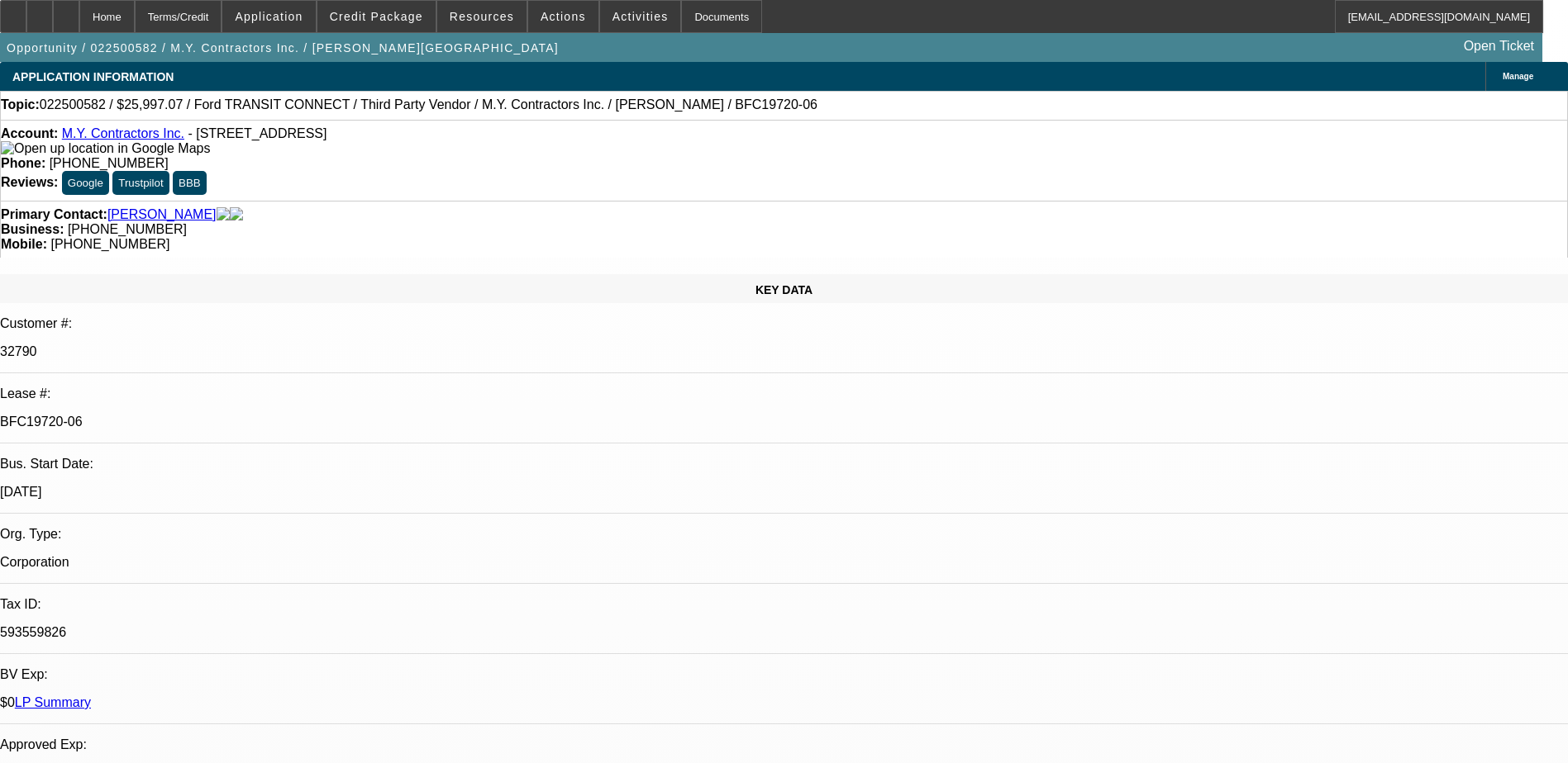
select select "1"
select select "6"
select select "1"
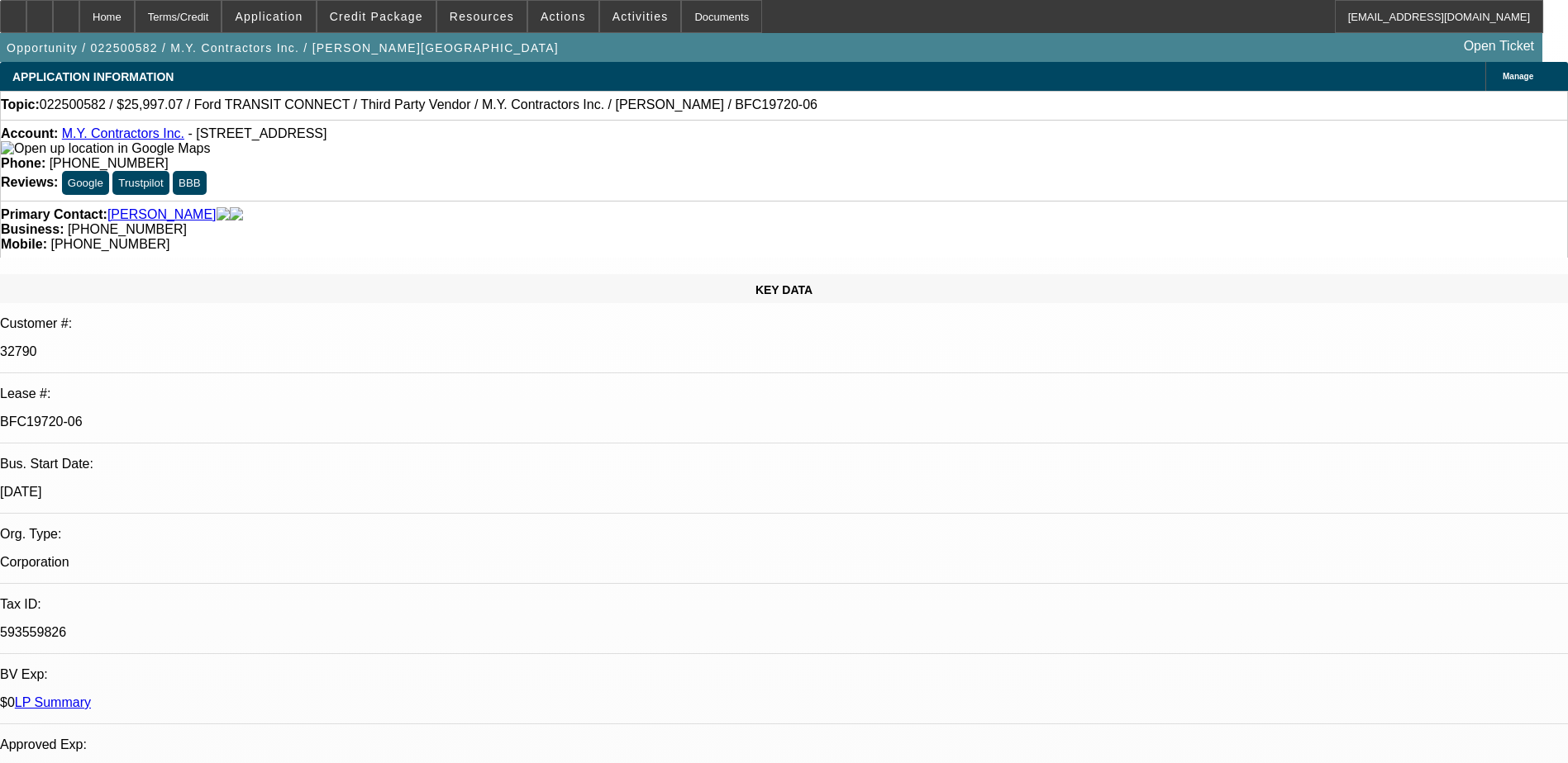
select select "6"
